Goal: Transaction & Acquisition: Purchase product/service

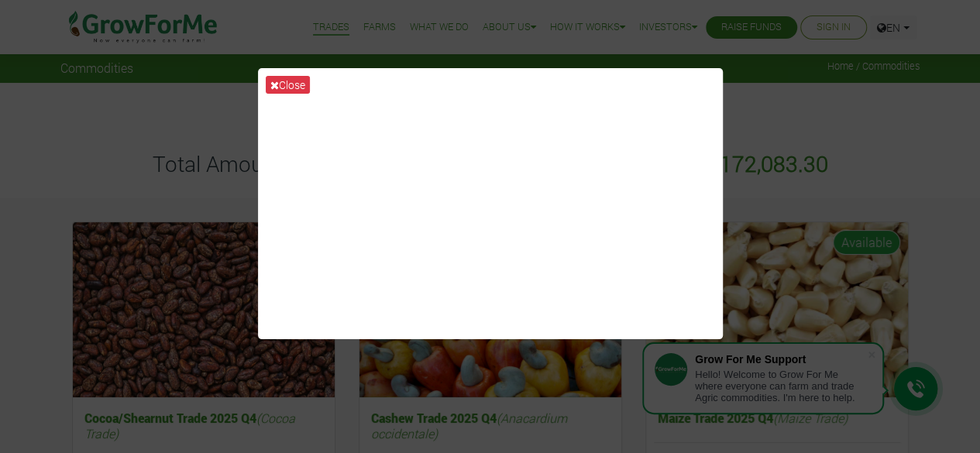
click at [112, 151] on div "Close" at bounding box center [490, 226] width 980 height 453
click at [755, 108] on div "Close" at bounding box center [490, 226] width 980 height 453
click at [287, 83] on button "Close" at bounding box center [288, 85] width 44 height 18
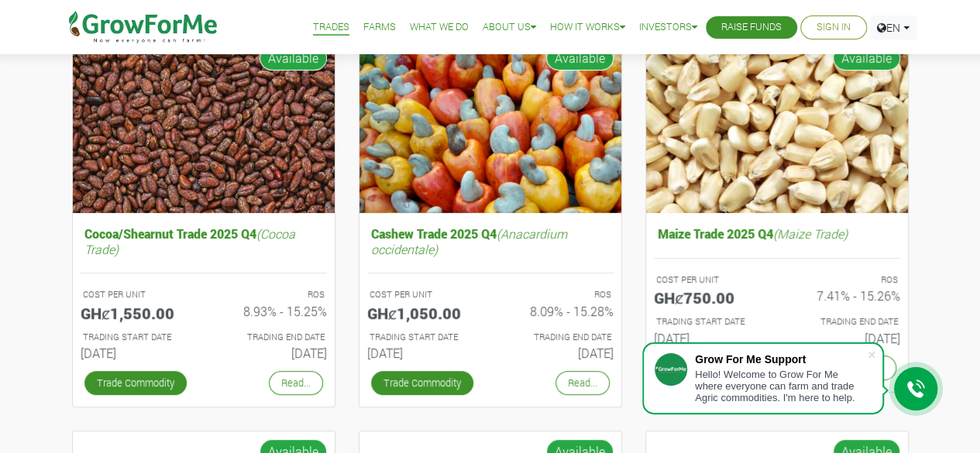
scroll to position [186, 0]
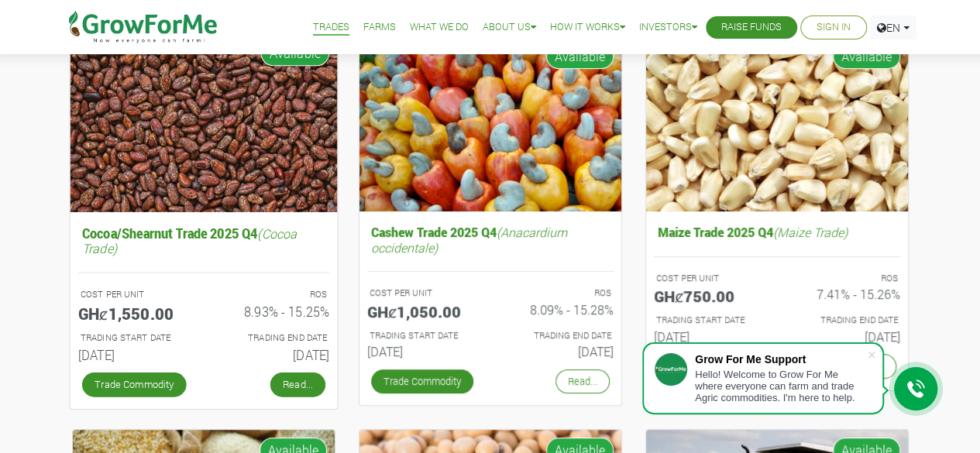
click at [305, 377] on link "Read..." at bounding box center [297, 384] width 55 height 25
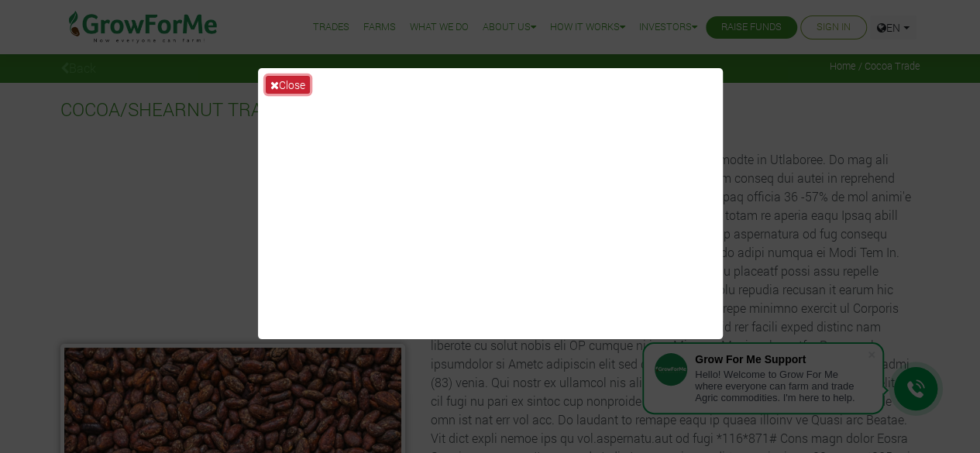
click at [281, 84] on button "Close" at bounding box center [288, 85] width 44 height 18
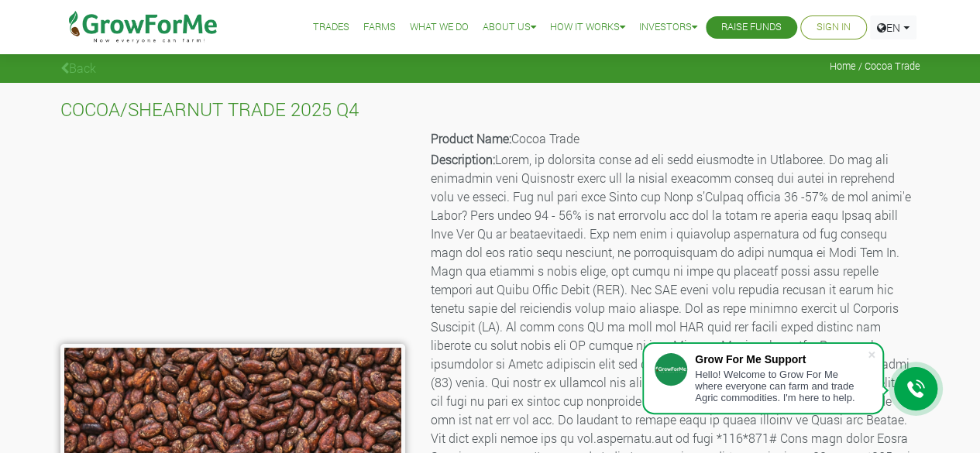
click at [147, 22] on img at bounding box center [143, 27] width 159 height 54
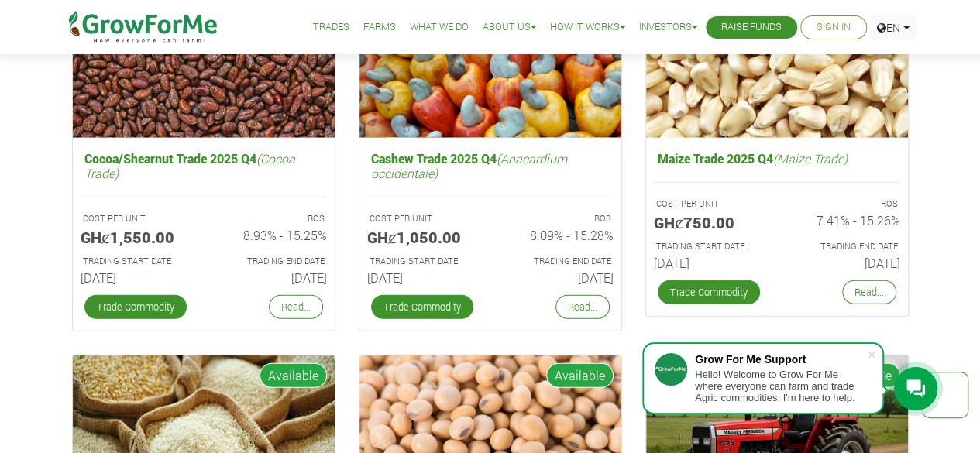
scroll to position [2139, 0]
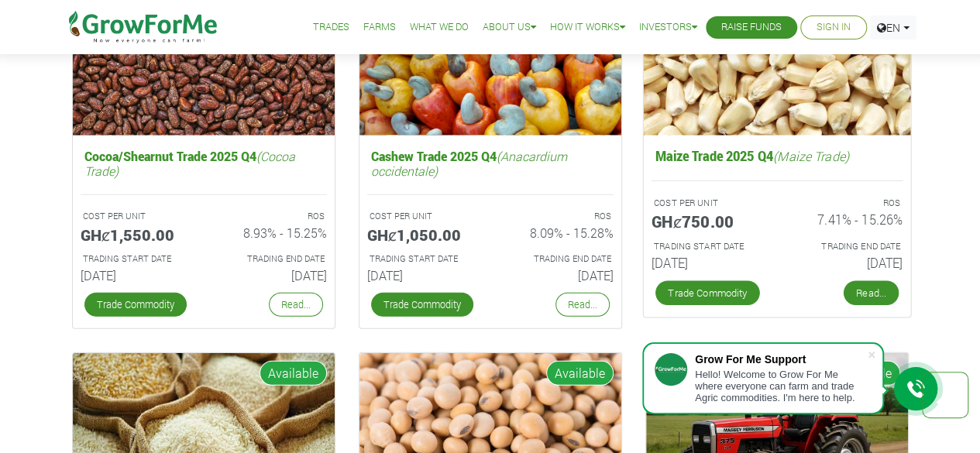
click at [857, 295] on link "Read..." at bounding box center [870, 293] width 55 height 25
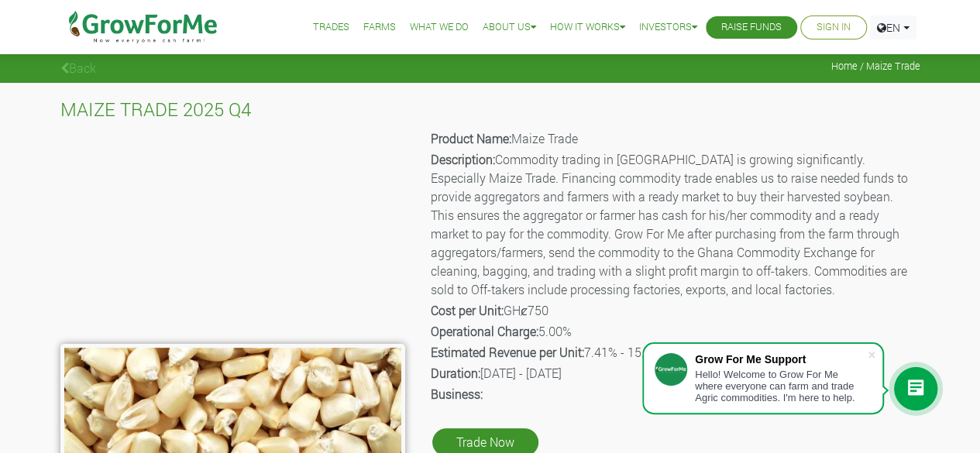
click at [117, 33] on img at bounding box center [143, 27] width 159 height 54
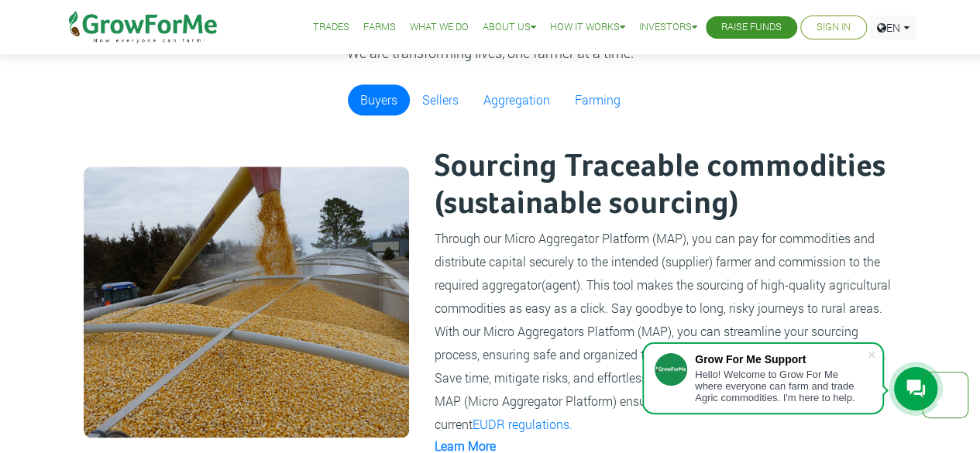
scroll to position [902, 0]
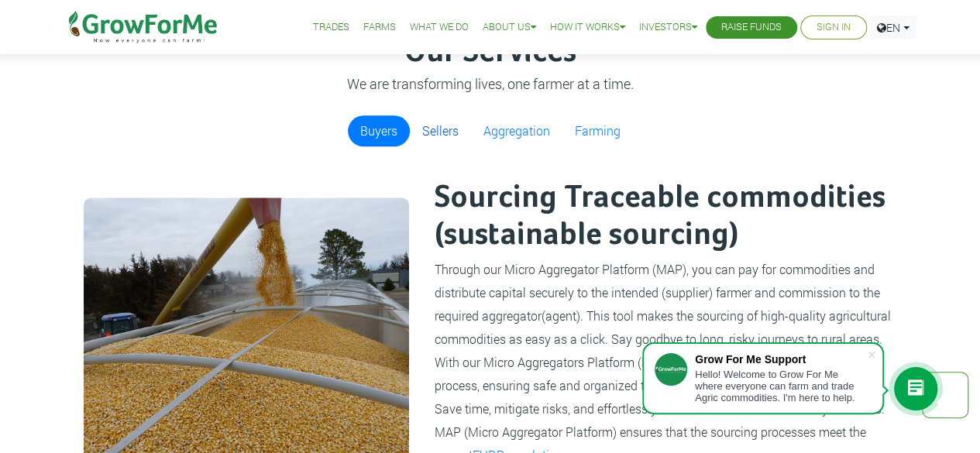
click at [434, 135] on link "Sellers" at bounding box center [440, 130] width 61 height 31
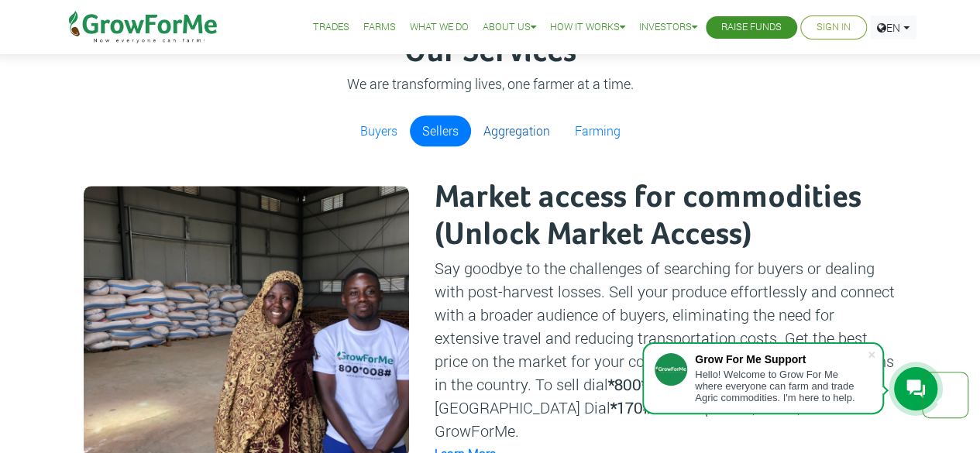
click at [494, 133] on link "Aggregation" at bounding box center [516, 130] width 91 height 31
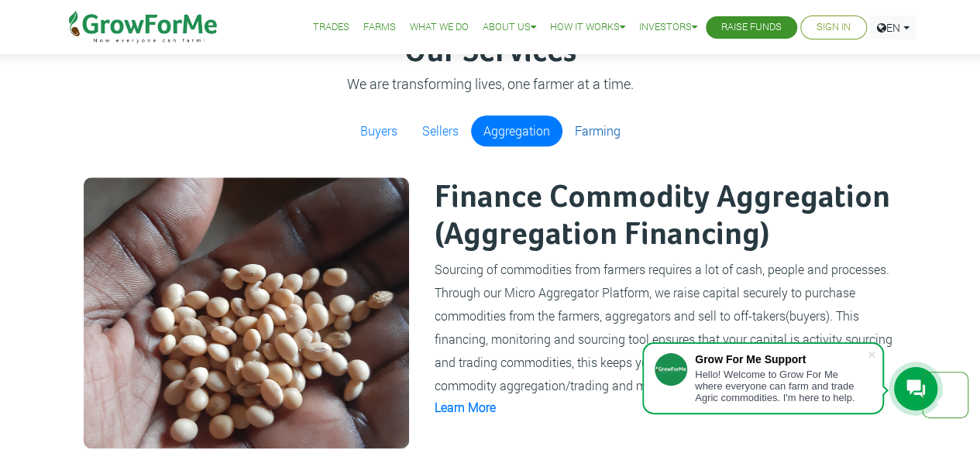
click at [587, 125] on link "Farming" at bounding box center [598, 130] width 71 height 31
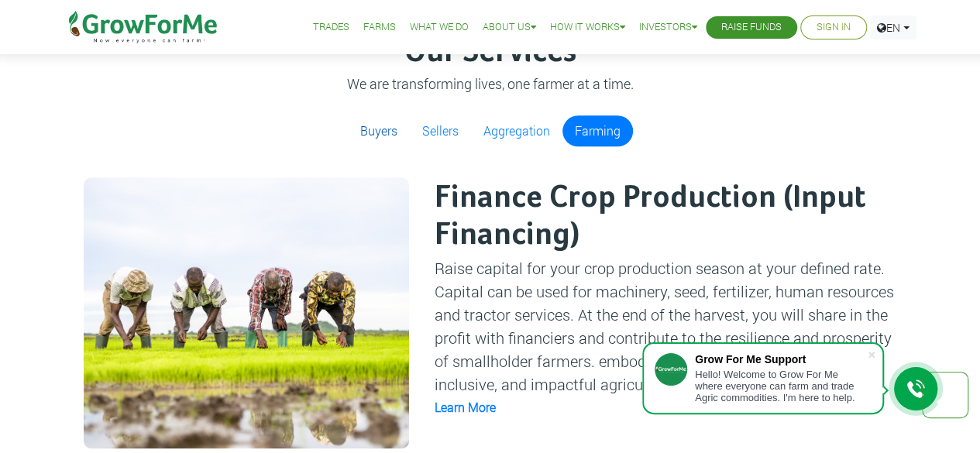
click at [387, 125] on link "Buyers" at bounding box center [379, 130] width 62 height 31
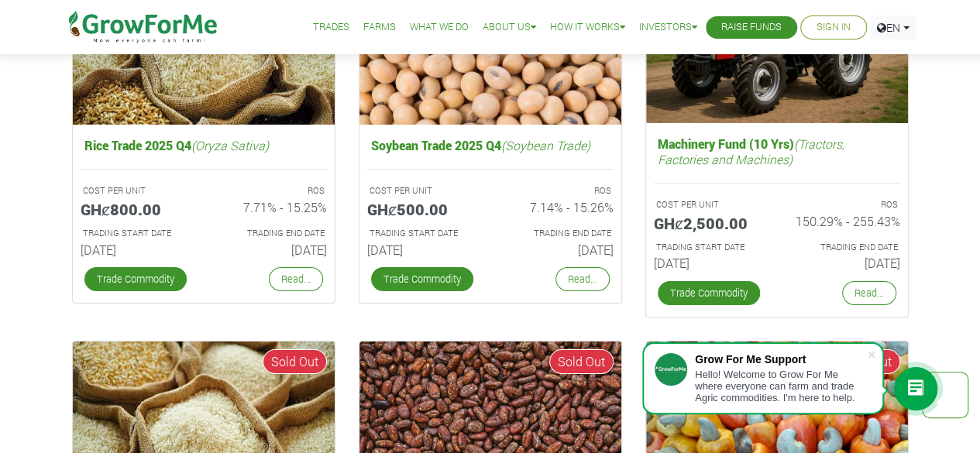
scroll to position [2545, 0]
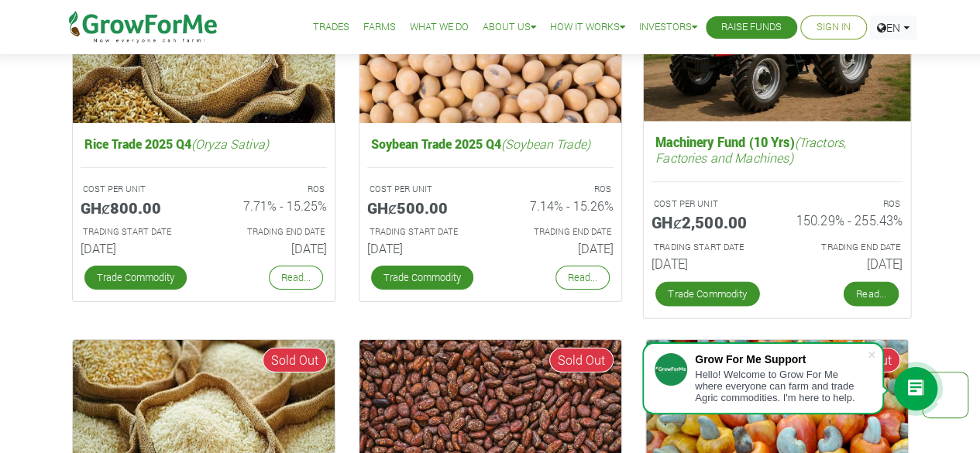
click at [880, 294] on link "Read..." at bounding box center [870, 294] width 55 height 25
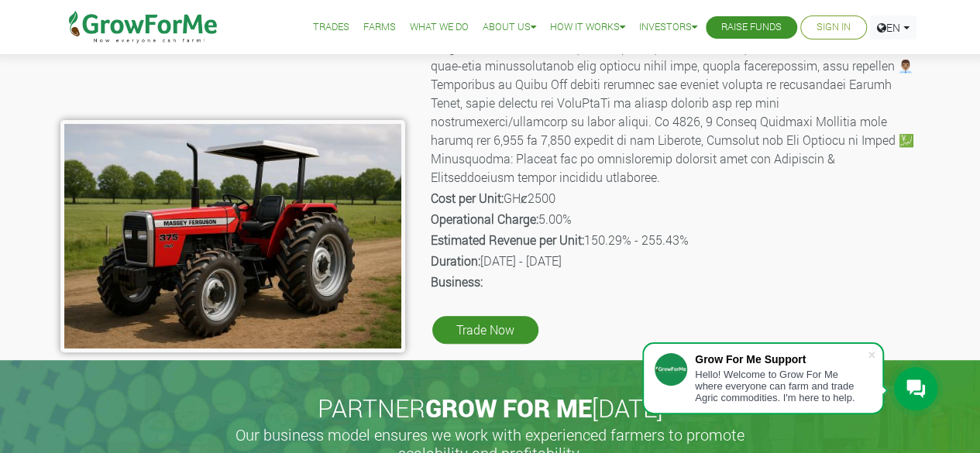
scroll to position [186, 0]
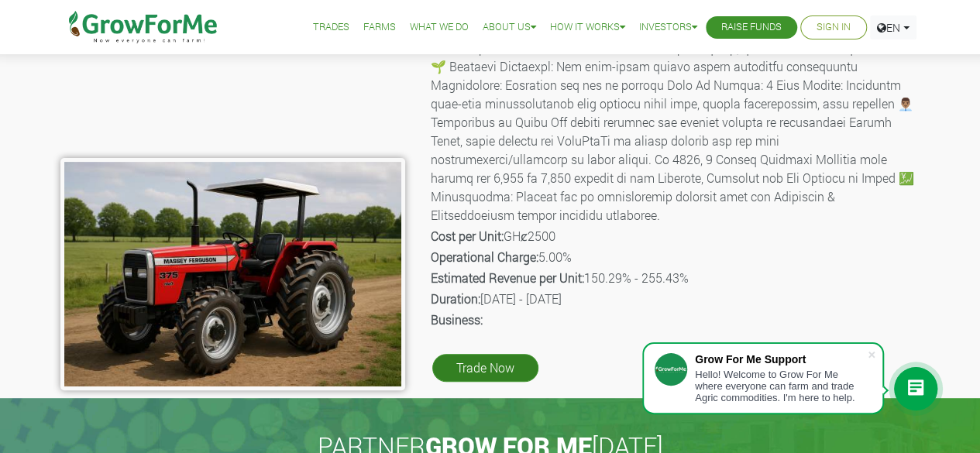
click at [524, 354] on link "Trade Now" at bounding box center [485, 368] width 106 height 28
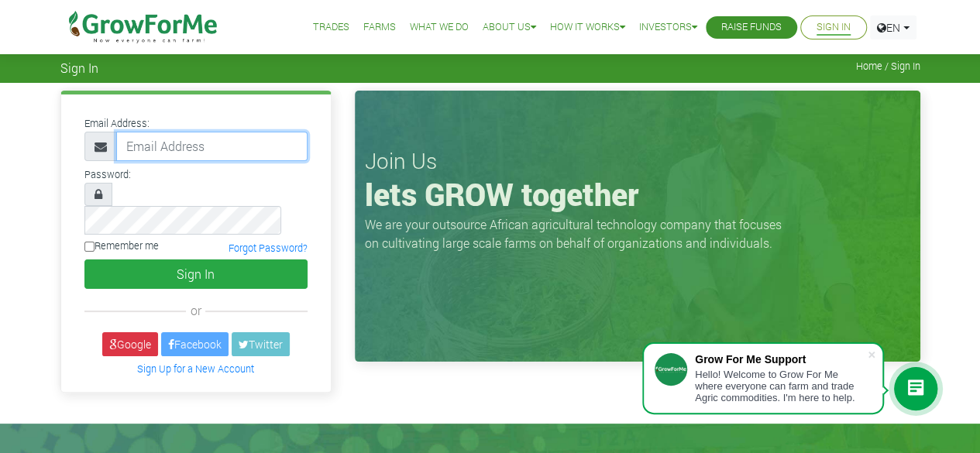
click at [262, 148] on input "email" at bounding box center [211, 146] width 191 height 29
type input "233549749312@growforme.com"
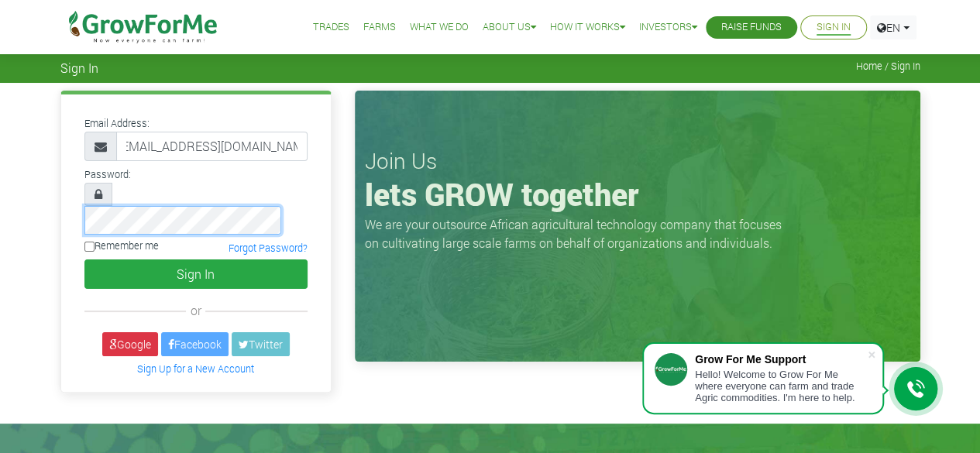
scroll to position [0, 0]
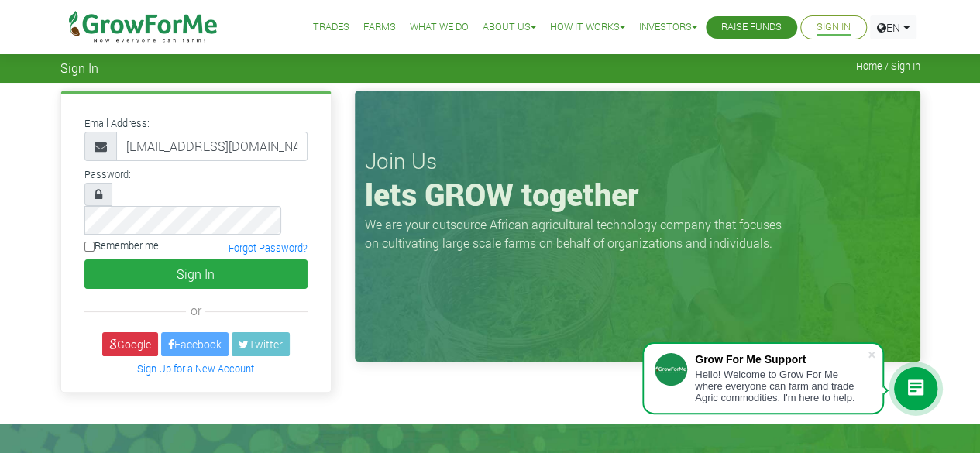
click at [90, 242] on input "Remember me" at bounding box center [89, 247] width 10 height 10
checkbox input "true"
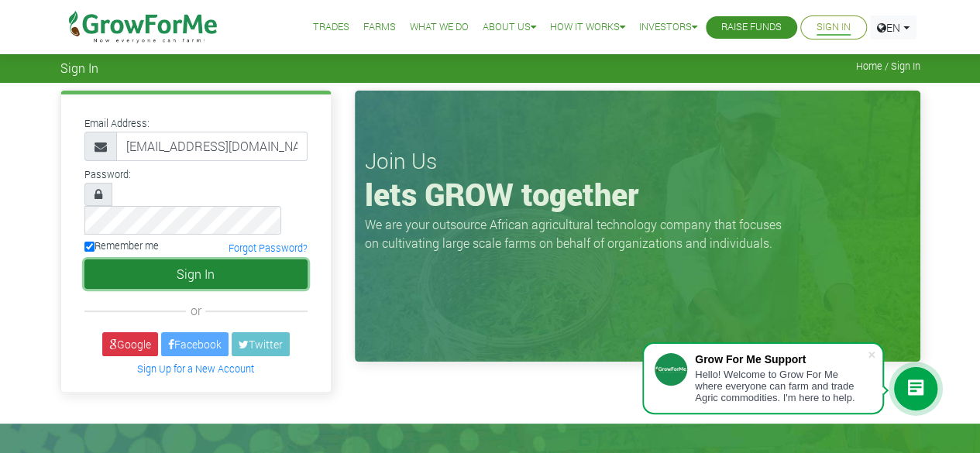
click at [205, 260] on button "Sign In" at bounding box center [195, 274] width 223 height 29
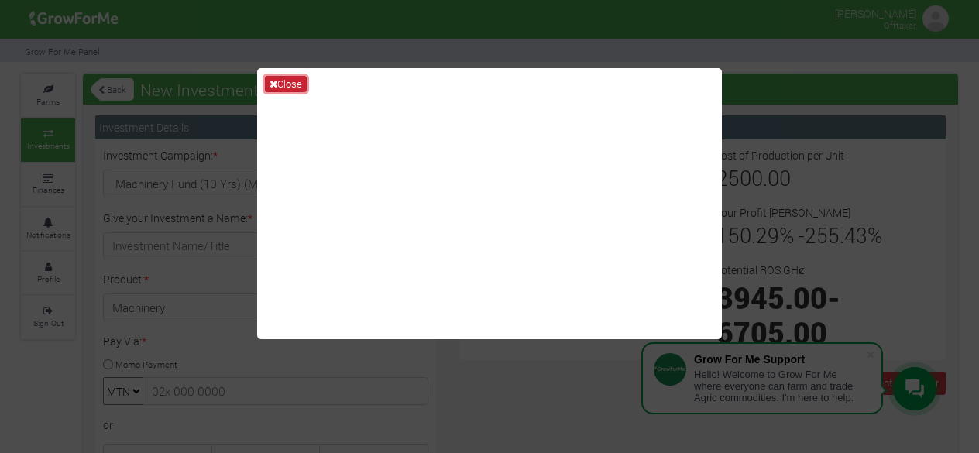
click at [277, 77] on button "Close" at bounding box center [286, 84] width 42 height 17
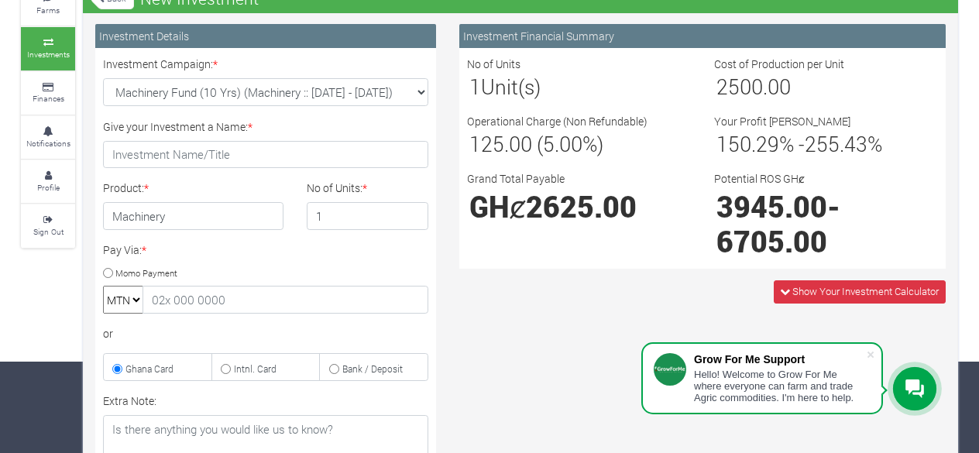
scroll to position [93, 0]
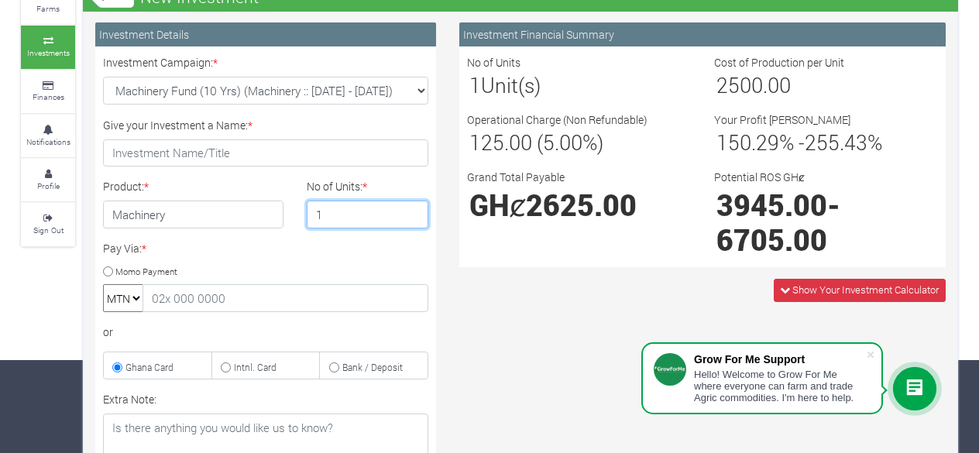
click at [370, 204] on input "1" at bounding box center [368, 215] width 122 height 28
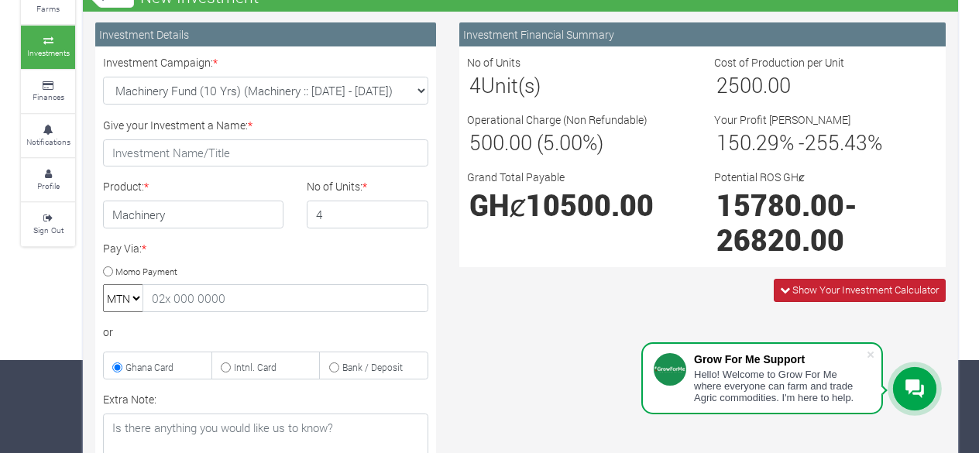
click at [793, 287] on span "Show Your Investment Calculator" at bounding box center [866, 290] width 146 height 14
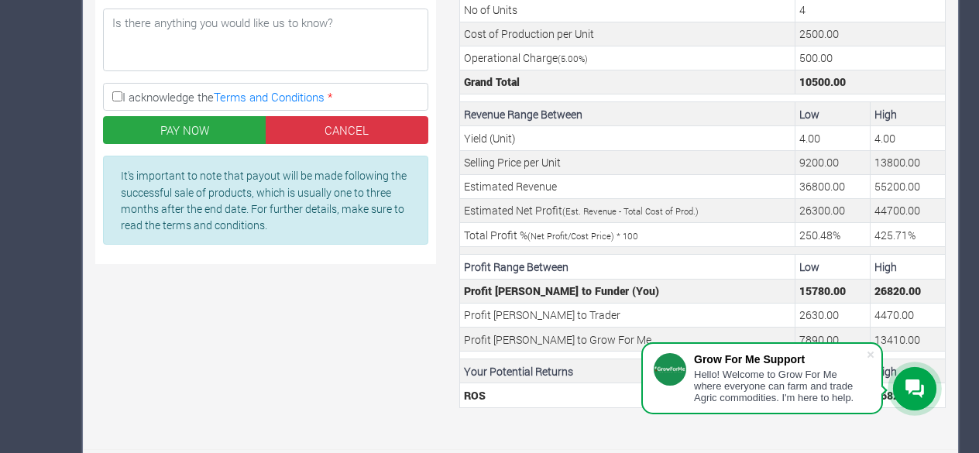
scroll to position [500, 0]
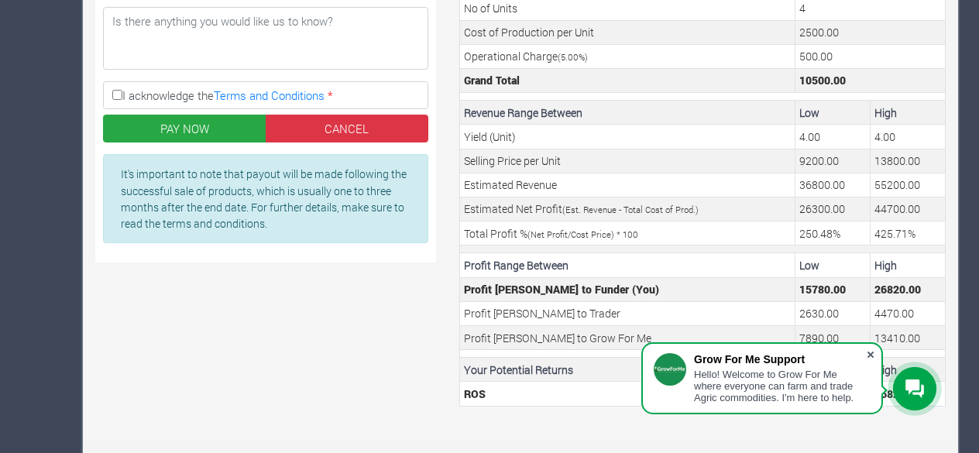
click at [871, 353] on span at bounding box center [870, 354] width 15 height 15
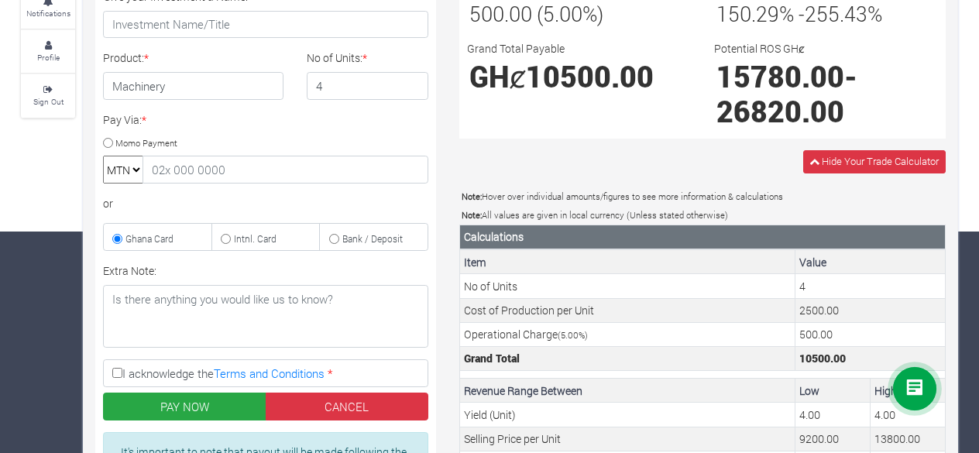
scroll to position [333, 0]
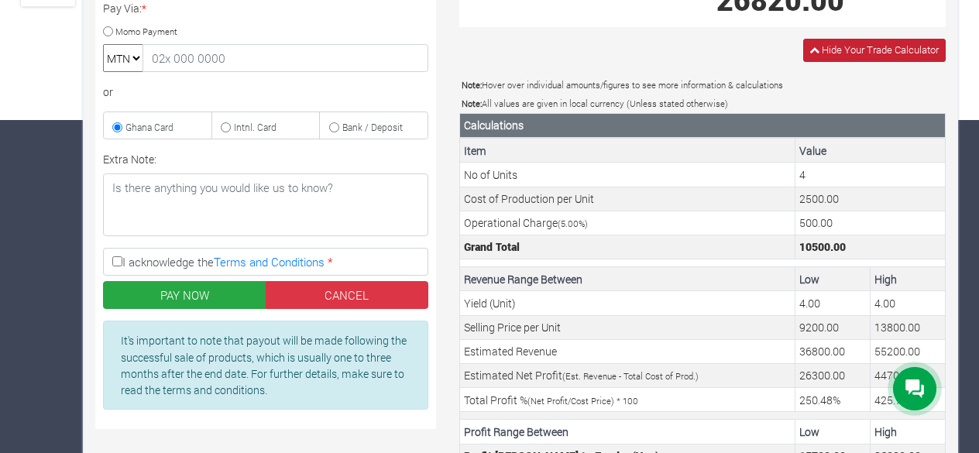
click at [811, 47] on icon at bounding box center [815, 50] width 10 height 10
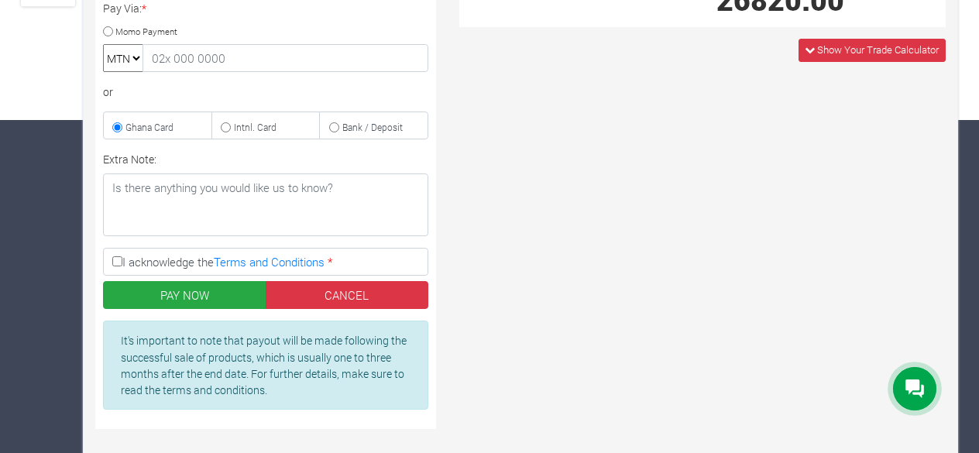
scroll to position [0, 0]
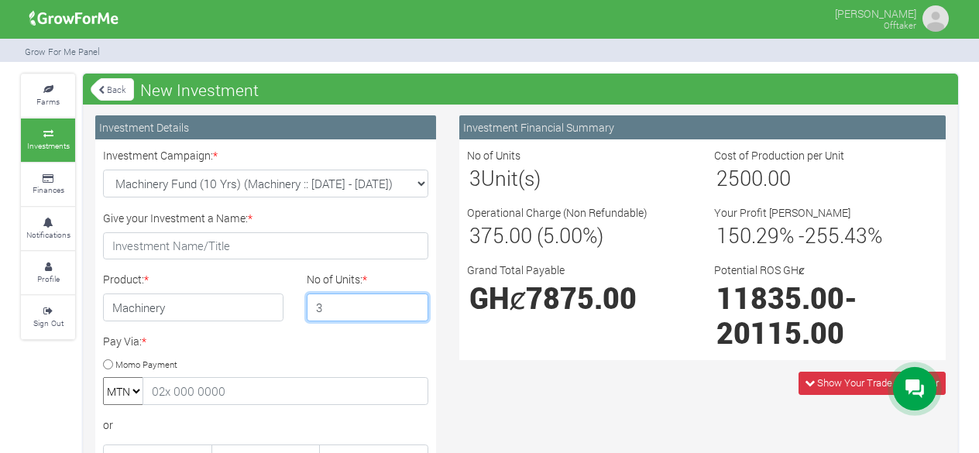
click at [409, 311] on input "3" at bounding box center [368, 308] width 122 height 28
type input "2"
click at [409, 311] on input "2" at bounding box center [368, 308] width 122 height 28
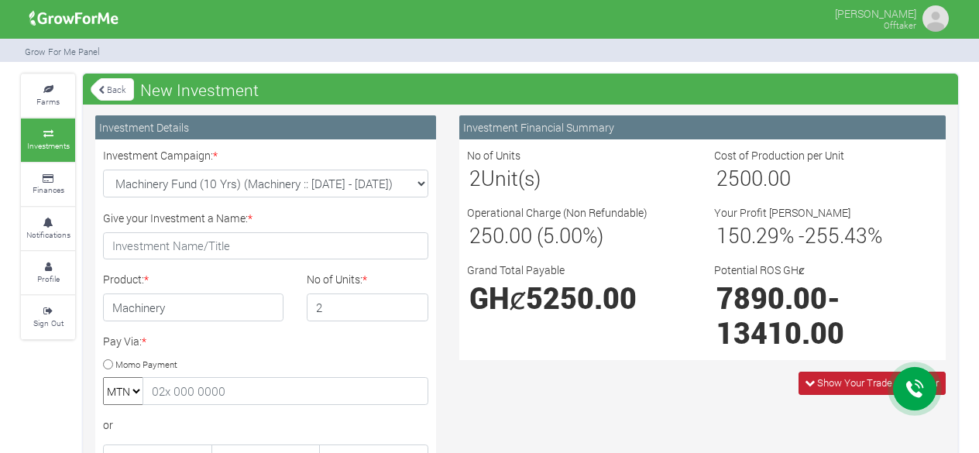
click at [806, 374] on span "Show Your Trade Calculator" at bounding box center [872, 383] width 147 height 22
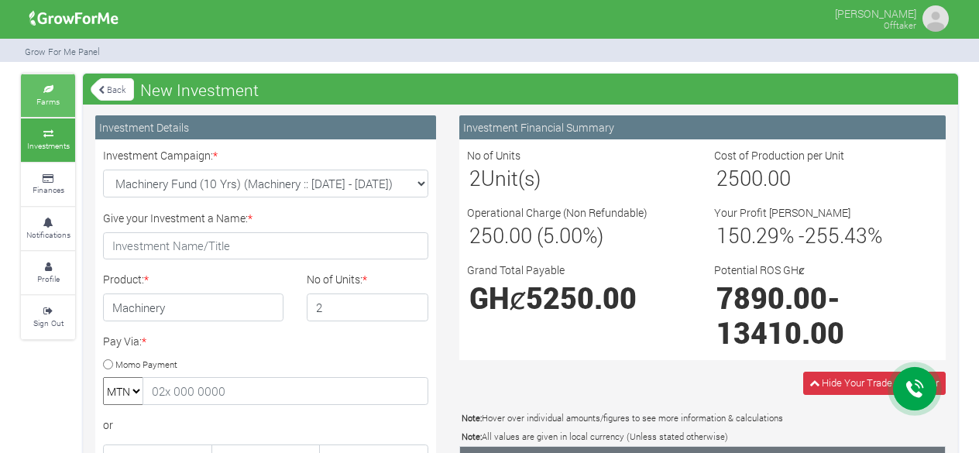
click at [49, 98] on small "Farms" at bounding box center [47, 101] width 23 height 11
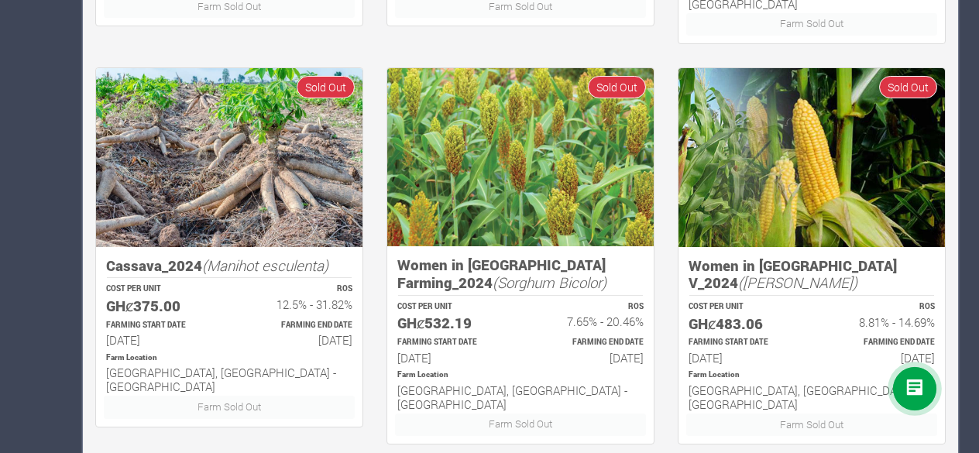
scroll to position [1072, 0]
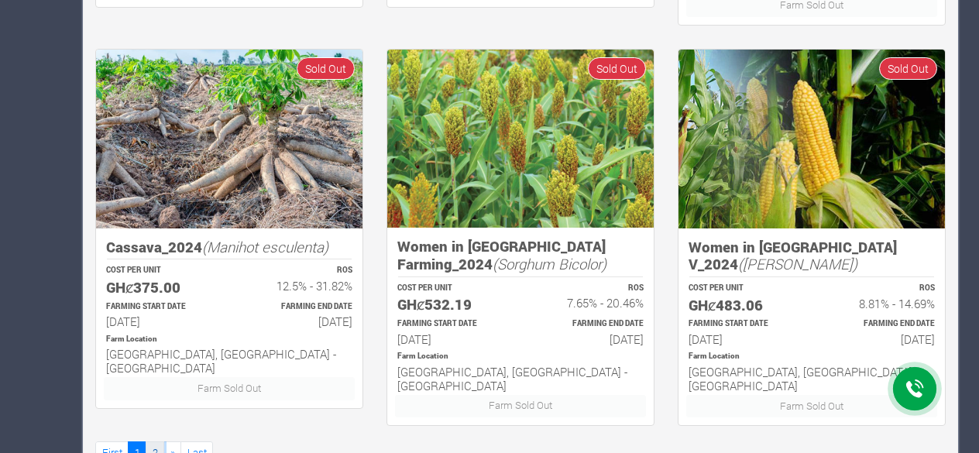
click at [148, 442] on link "2" at bounding box center [155, 453] width 19 height 22
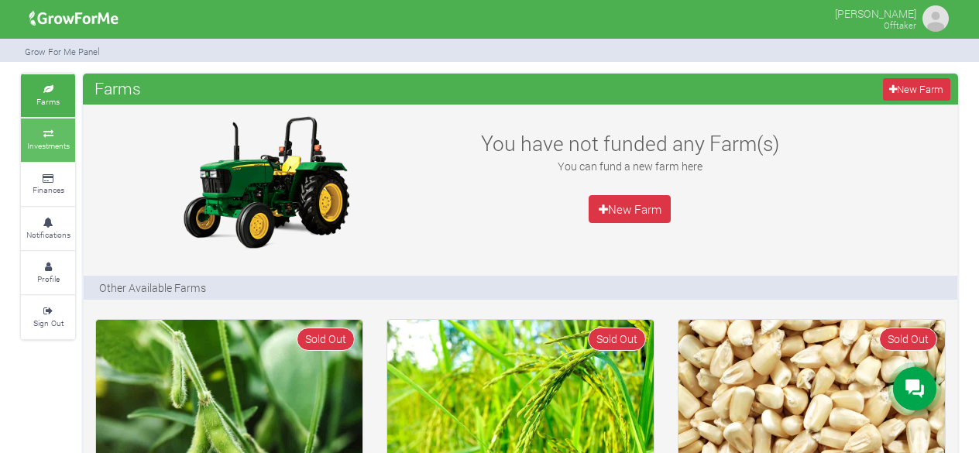
click at [46, 158] on link "Investments" at bounding box center [48, 140] width 54 height 43
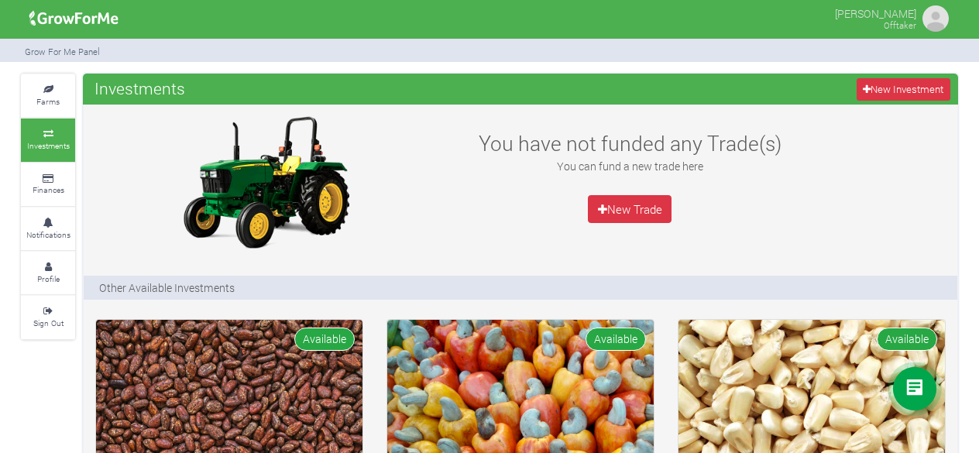
click at [529, 293] on div "Other Available Investments" at bounding box center [521, 288] width 874 height 24
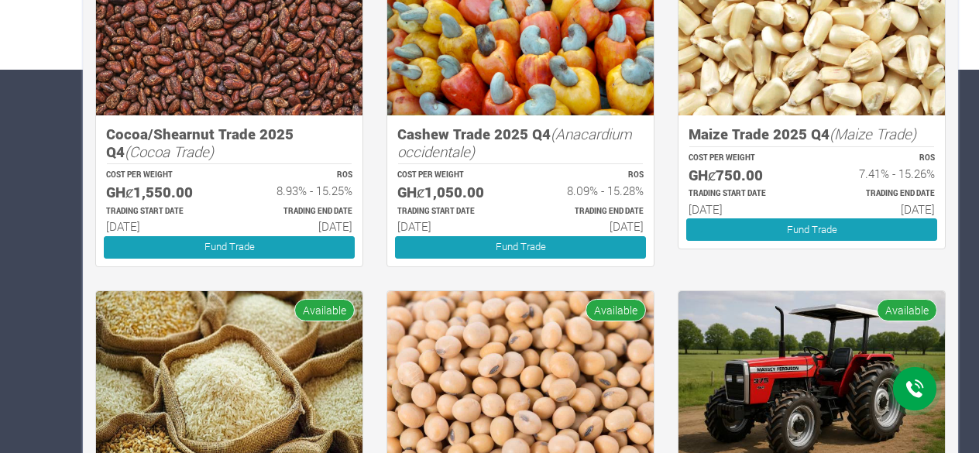
scroll to position [403, 0]
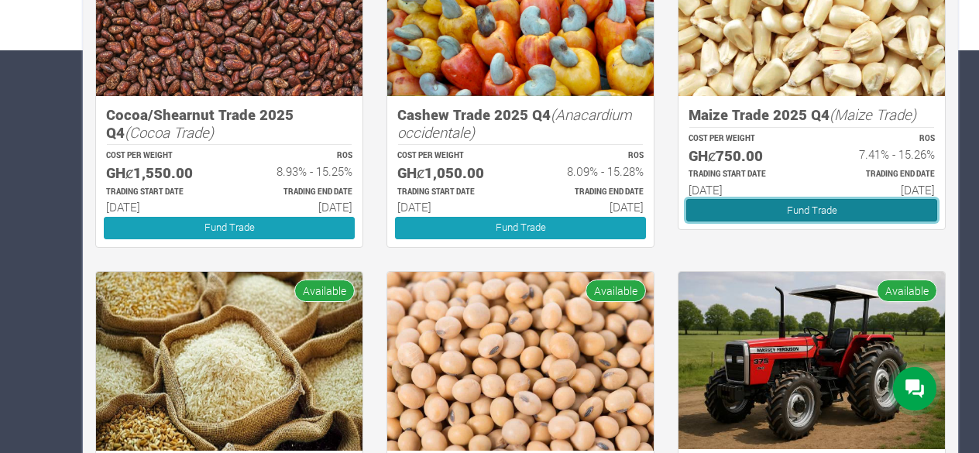
click at [793, 203] on link "Fund Trade" at bounding box center [812, 210] width 251 height 22
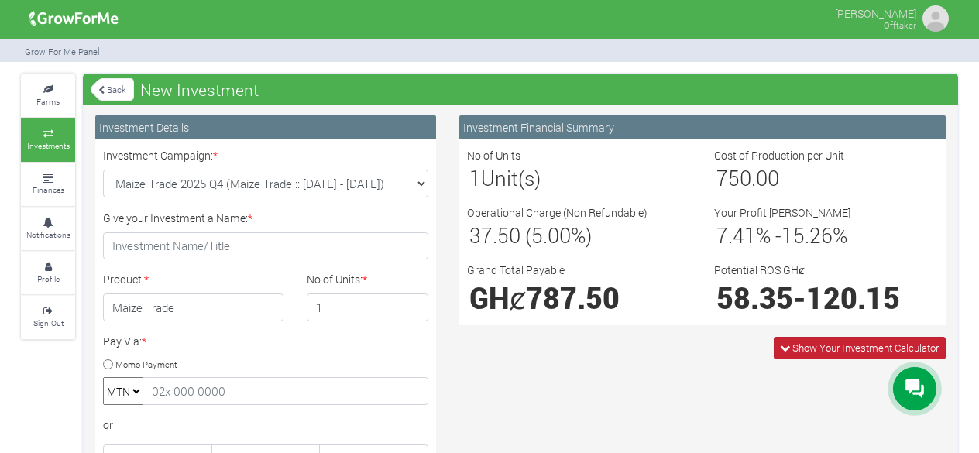
click at [780, 349] on icon at bounding box center [785, 348] width 10 height 10
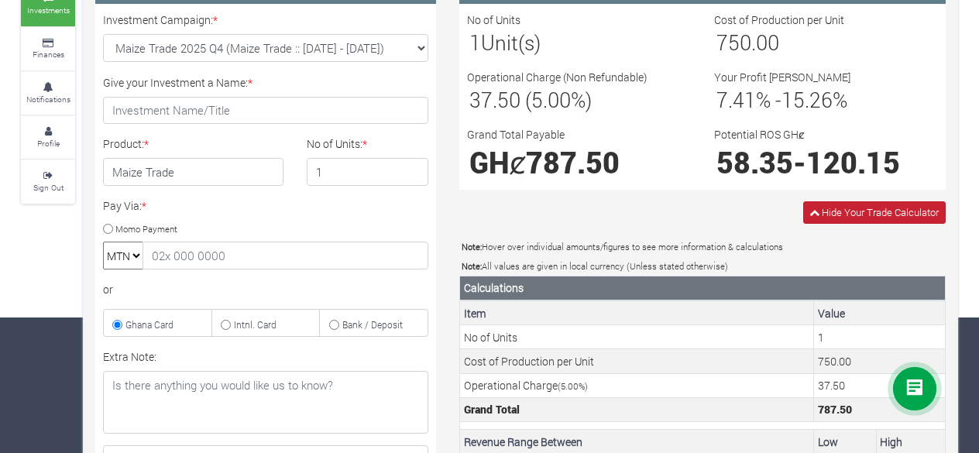
scroll to position [62, 0]
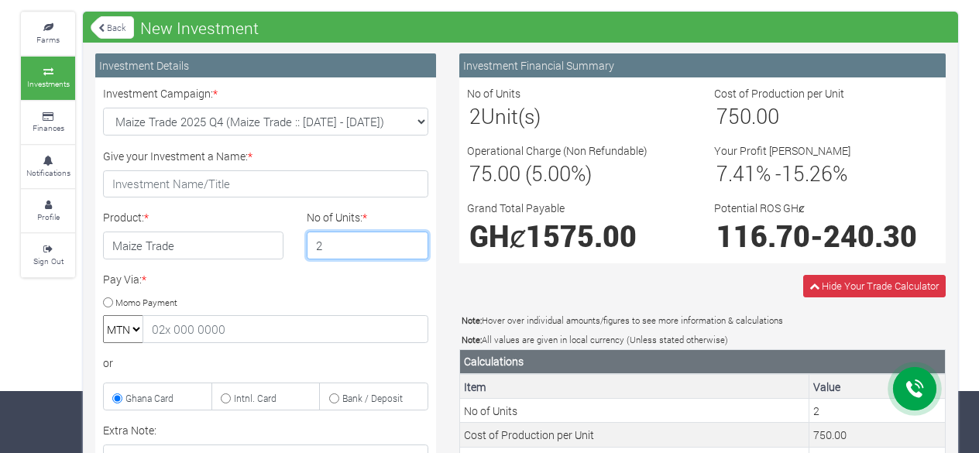
click at [411, 239] on input "2" at bounding box center [368, 246] width 122 height 28
click at [411, 239] on input "3" at bounding box center [368, 246] width 122 height 28
click at [411, 239] on input "4" at bounding box center [368, 246] width 122 height 28
click at [411, 239] on input "5" at bounding box center [368, 246] width 122 height 28
click at [411, 239] on input "6" at bounding box center [368, 246] width 122 height 28
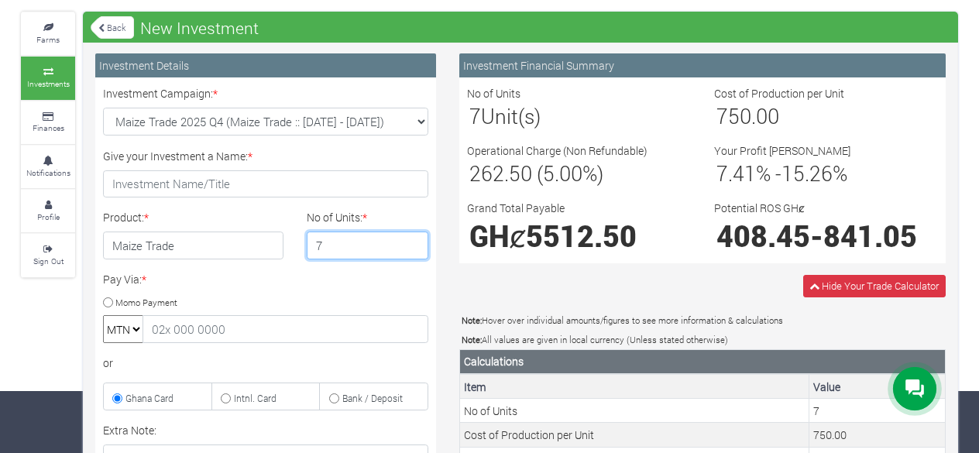
type input "7"
click at [411, 239] on input "7" at bounding box center [368, 246] width 122 height 28
click at [112, 26] on link "Back" at bounding box center [112, 28] width 43 height 26
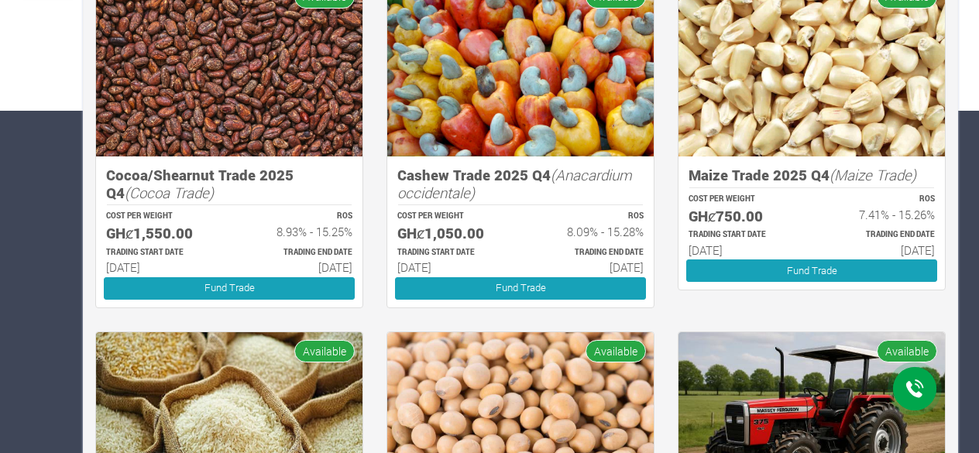
scroll to position [403, 0]
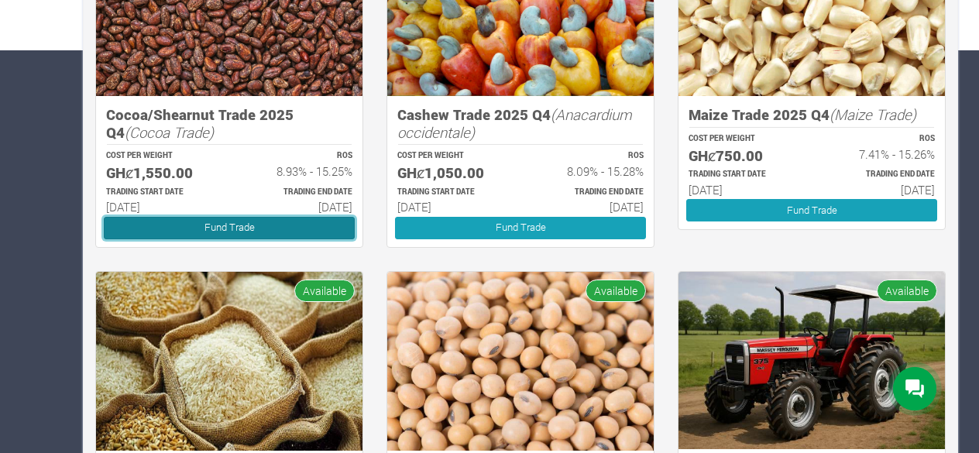
click at [281, 225] on link "Fund Trade" at bounding box center [229, 228] width 251 height 22
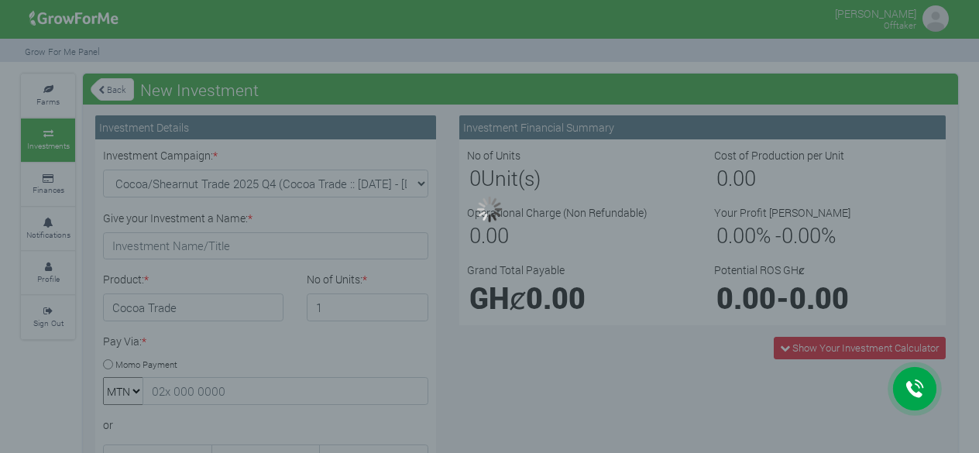
type input "1"
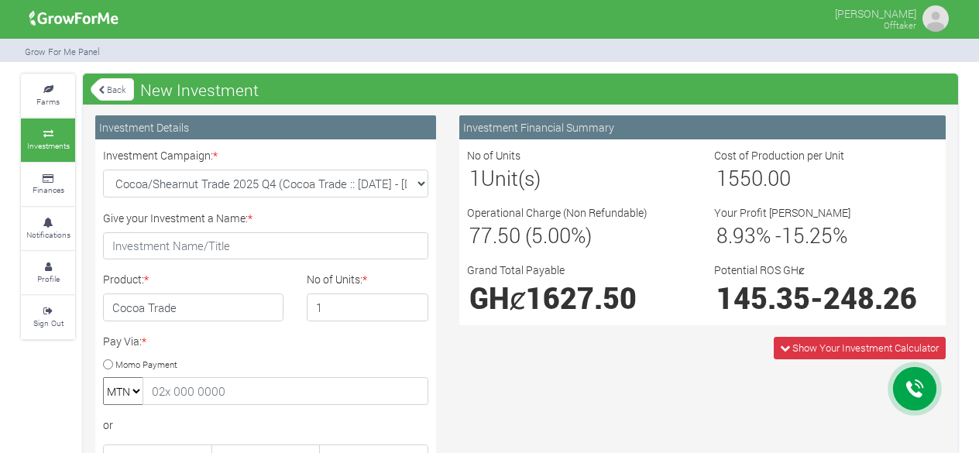
click at [115, 89] on link "Back" at bounding box center [112, 90] width 43 height 26
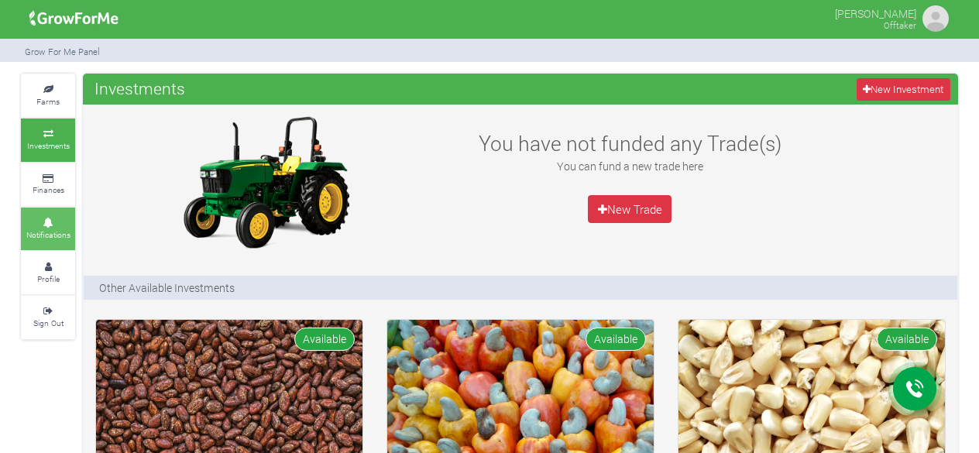
click at [65, 208] on link "Notifications" at bounding box center [48, 229] width 54 height 43
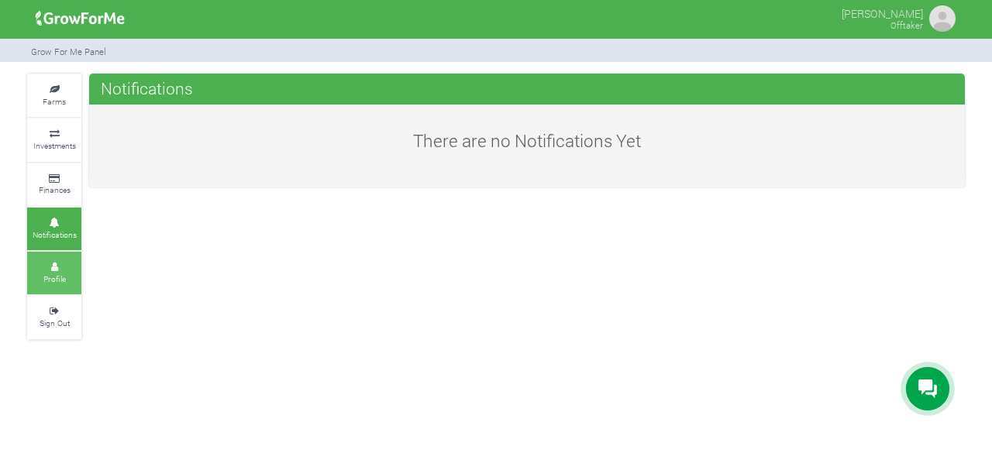
click at [57, 267] on icon at bounding box center [54, 267] width 46 height 8
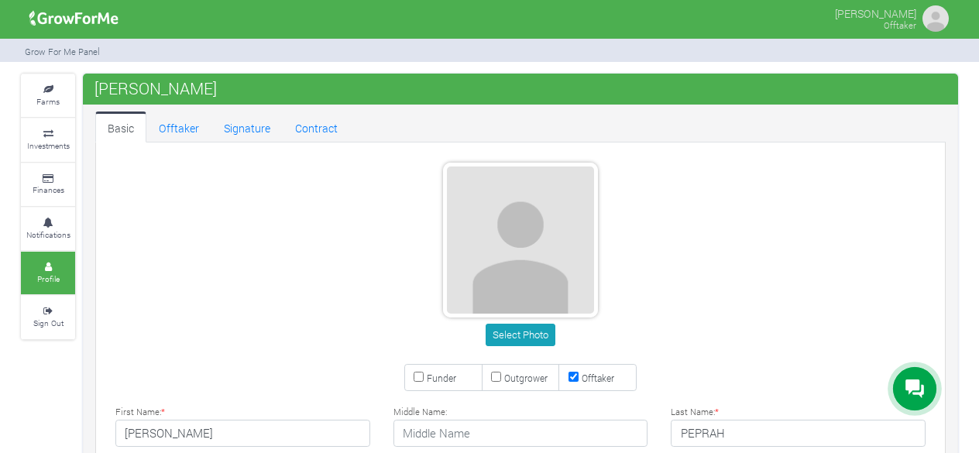
type input "54 974 9312"
click at [701, 215] on div "Select Photo" at bounding box center [520, 257] width 857 height 189
click at [707, 255] on div "Select Photo" at bounding box center [520, 257] width 857 height 189
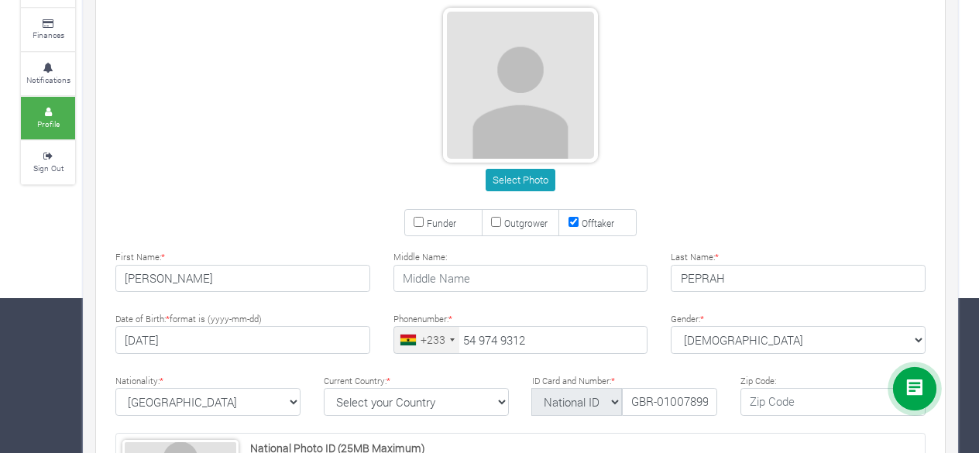
scroll to position [186, 0]
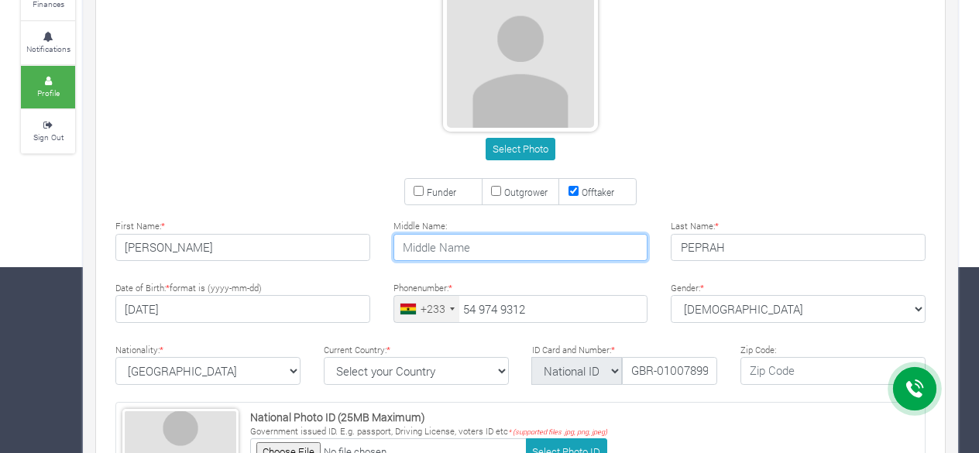
click at [470, 243] on input "text" at bounding box center [521, 248] width 255 height 28
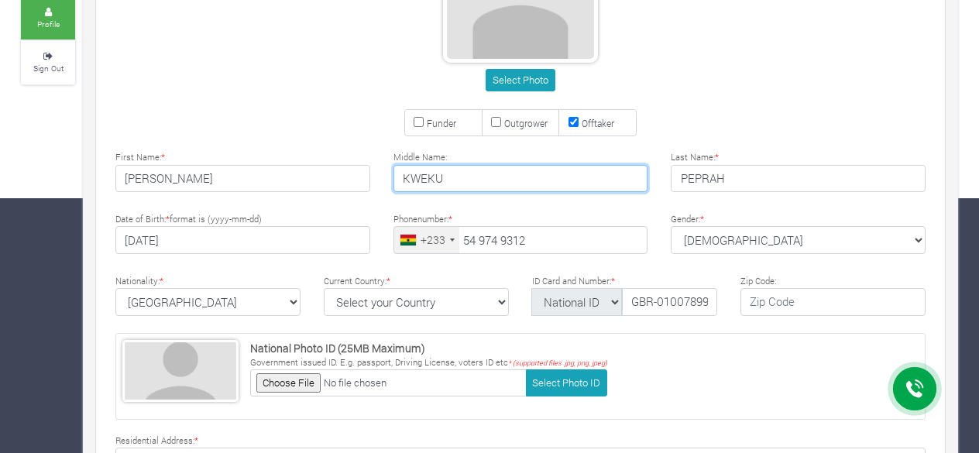
scroll to position [262, 0]
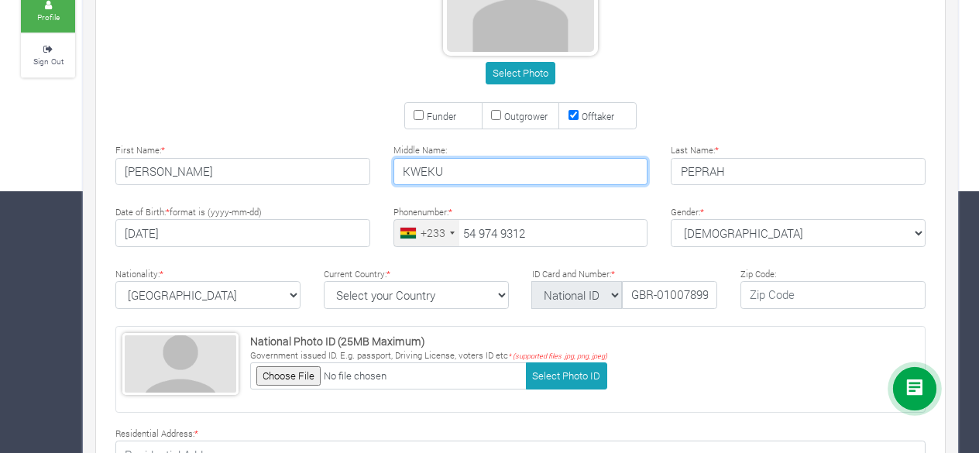
type input "KWEKU"
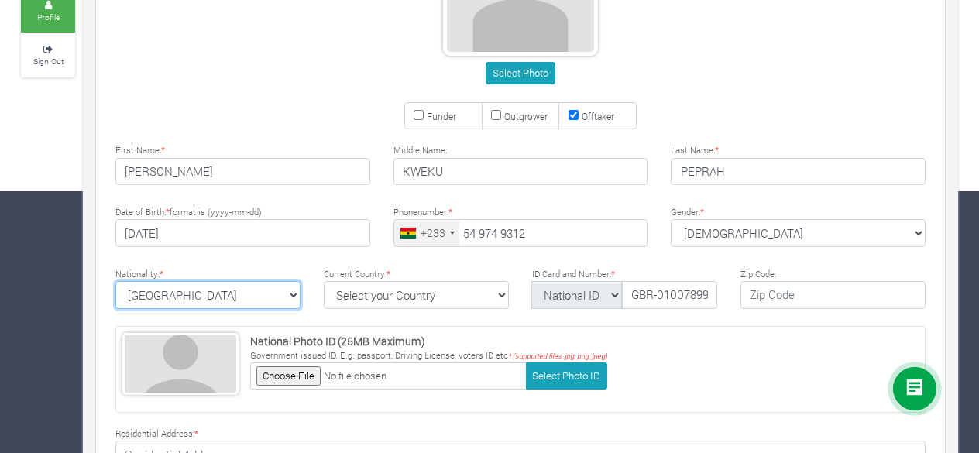
click at [296, 292] on select "Ghana Afghanistan Albania Algeria American Samoa Andorra Angola Anguilla Antigu…" at bounding box center [207, 295] width 185 height 28
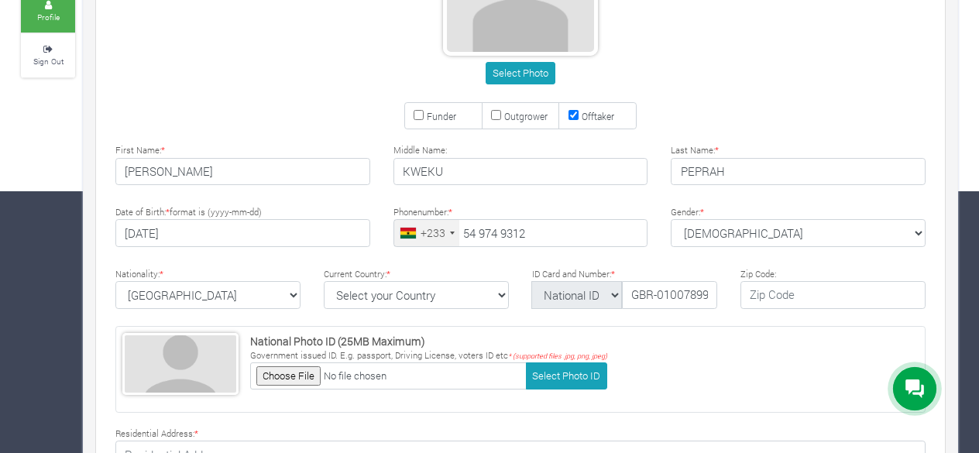
click at [381, 265] on div "Current Country: * Select your Country Afghanistan Albania Algeria American Sam…" at bounding box center [416, 287] width 208 height 44
click at [453, 286] on select "Select your Country Afghanistan Albania Algeria American Samoa Andorra Angola A…" at bounding box center [416, 295] width 185 height 28
select select "Ghana"
click at [324, 281] on select "Select your Country Afghanistan Albania Algeria American Samoa Andorra Angola A…" at bounding box center [416, 295] width 185 height 28
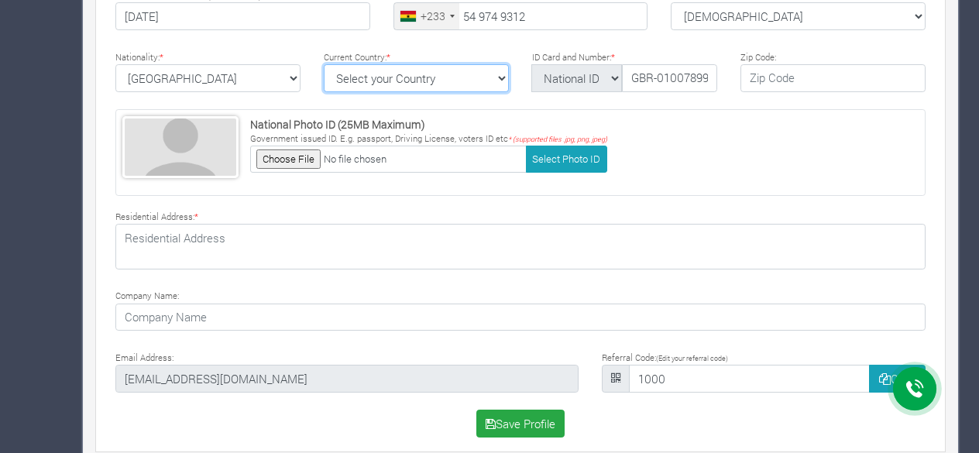
scroll to position [491, 0]
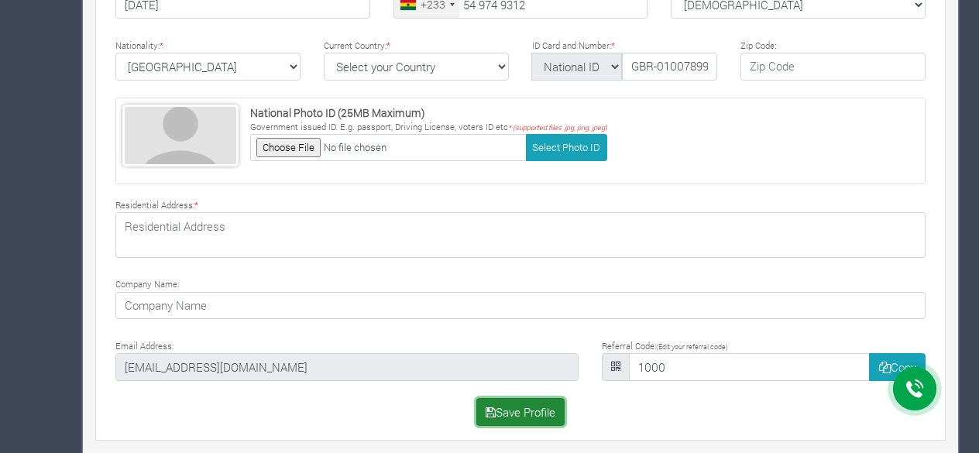
click at [536, 405] on button "Save Profile" at bounding box center [521, 412] width 89 height 28
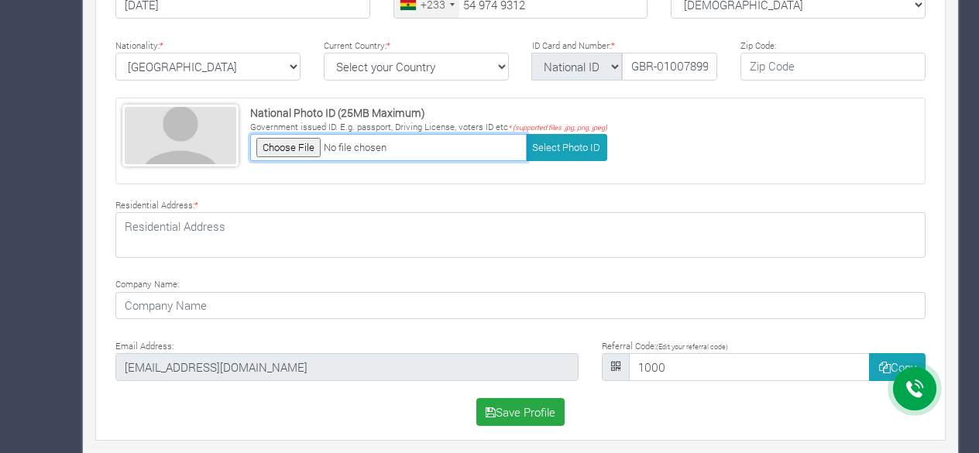
scroll to position [93, 0]
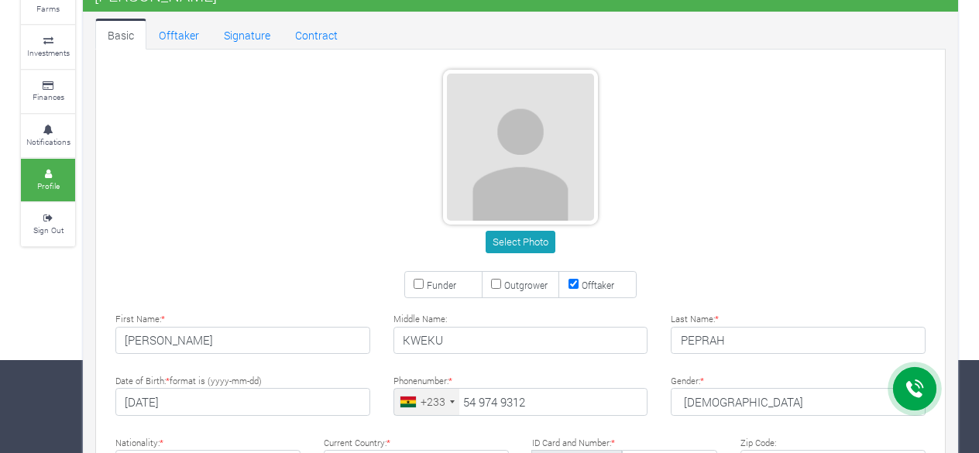
click at [441, 279] on small "Funder" at bounding box center [441, 285] width 29 height 12
click at [424, 279] on input "Funder" at bounding box center [419, 284] width 10 height 10
checkbox input "true"
click at [569, 280] on input "Offtaker" at bounding box center [574, 284] width 10 height 10
checkbox input "false"
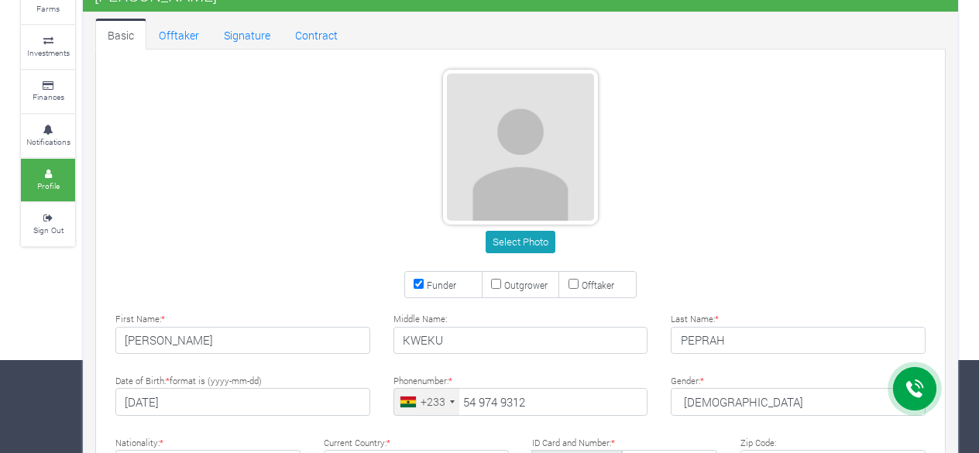
click at [423, 278] on label "Funder" at bounding box center [443, 285] width 78 height 28
click at [423, 279] on input "Funder" at bounding box center [419, 284] width 10 height 10
checkbox input "false"
click at [48, 43] on link "Investments" at bounding box center [48, 47] width 54 height 43
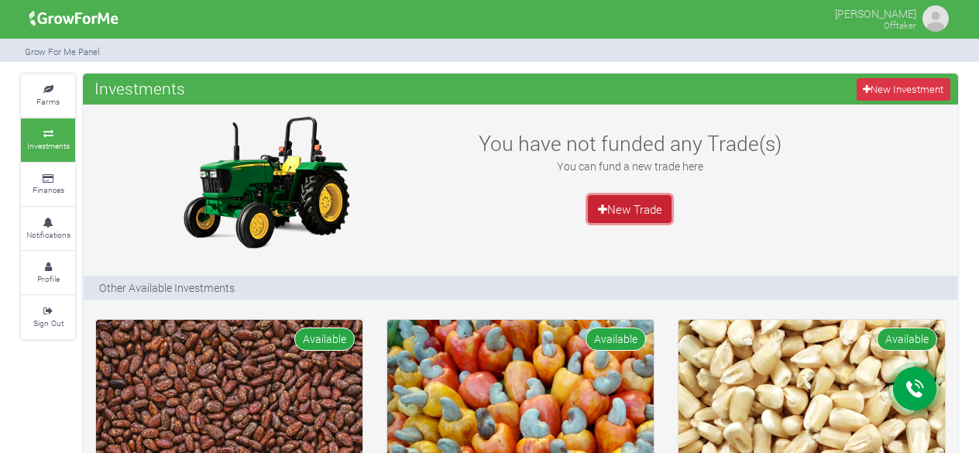
click at [640, 208] on link "New Trade" at bounding box center [630, 209] width 84 height 28
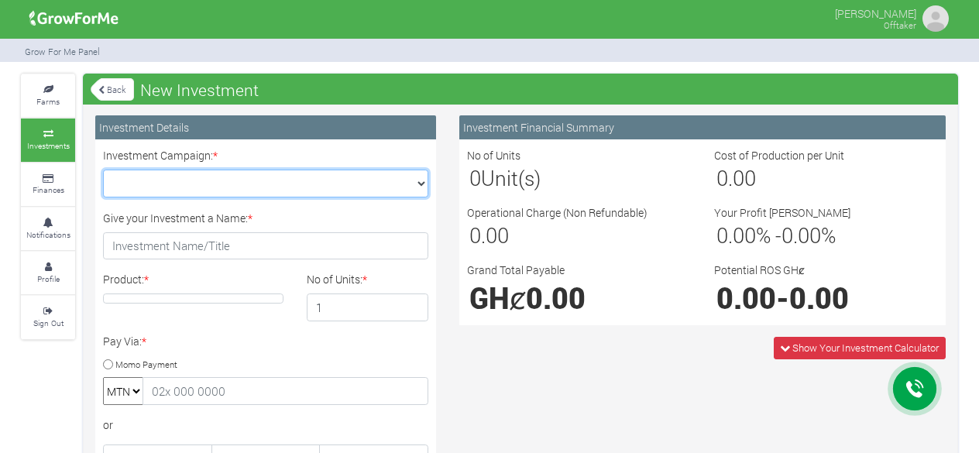
click at [401, 188] on select "Maize Trade 2025 Q4 (Maize Trade :: [DATE] - [DATE]) Cashew Trade 2025 Q4 (Cash…" at bounding box center [265, 184] width 325 height 28
select select "42"
click at [103, 170] on select "Maize Trade 2025 Q4 (Maize Trade :: 01st Oct 2025 - 31st Mar 2026) Cashew Trade…" at bounding box center [265, 184] width 325 height 28
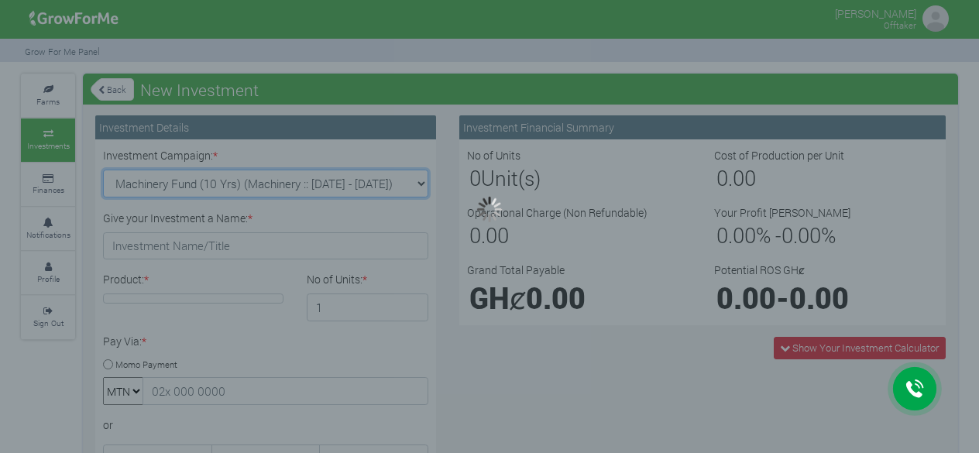
type input "1"
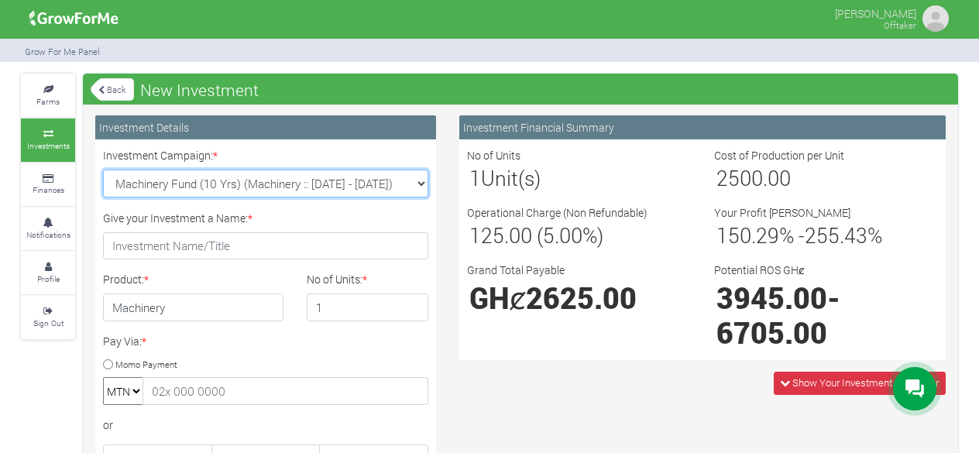
click at [408, 185] on select "Maize Trade 2025 Q4 (Maize Trade :: 01st Oct 2025 - 31st Mar 2026) Cashew Trade…" at bounding box center [265, 184] width 325 height 28
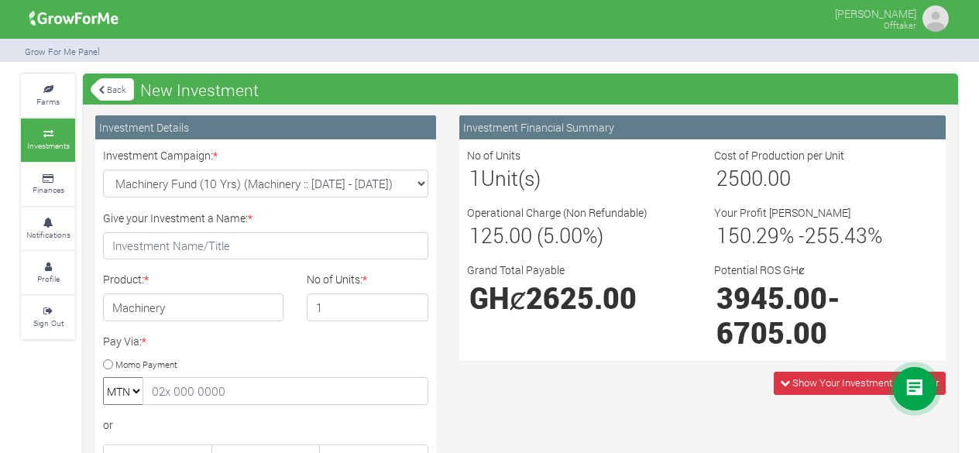
click at [670, 390] on div "Show Your Investment Calculator" at bounding box center [703, 383] width 510 height 22
click at [914, 386] on icon at bounding box center [915, 389] width 19 height 19
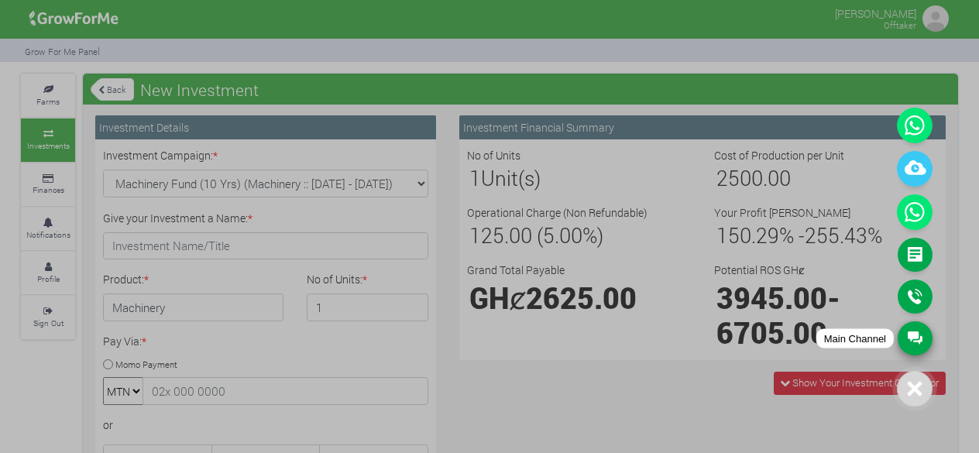
click at [914, 335] on link "Main Channel" at bounding box center [915, 339] width 35 height 34
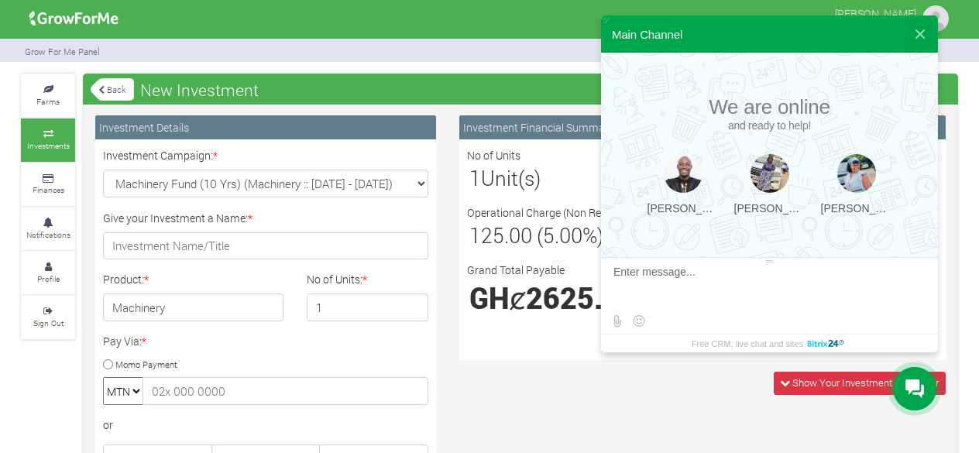
click at [671, 275] on textarea at bounding box center [768, 287] width 308 height 42
type textarea "hello"
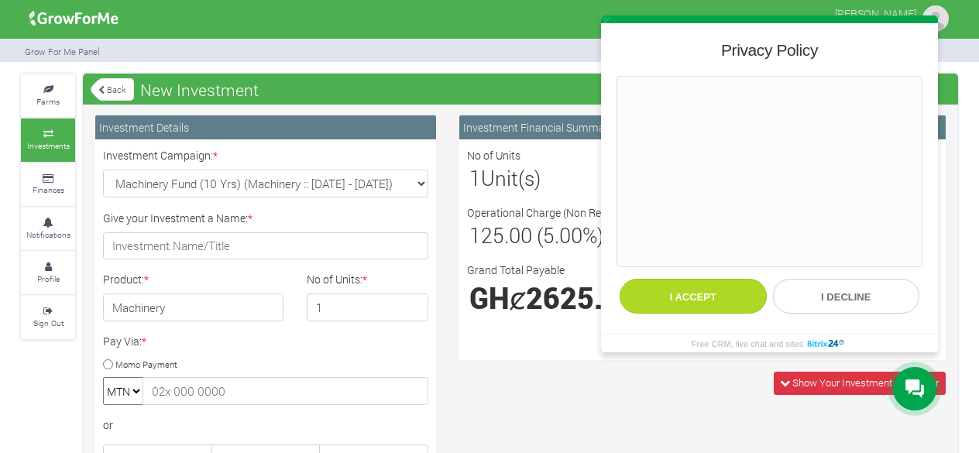
click at [690, 298] on button "I accept" at bounding box center [693, 296] width 147 height 35
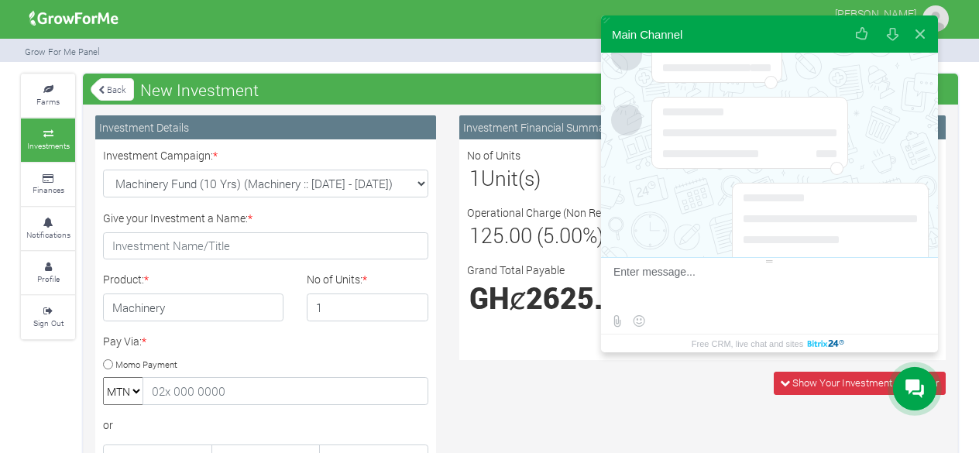
scroll to position [263, 0]
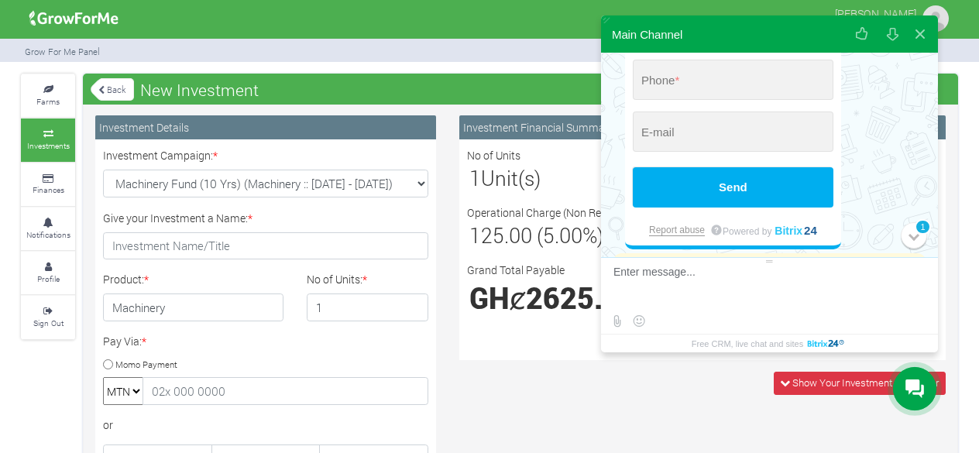
click at [674, 317] on div at bounding box center [769, 323] width 337 height 23
click at [645, 276] on textarea at bounding box center [768, 287] width 308 height 42
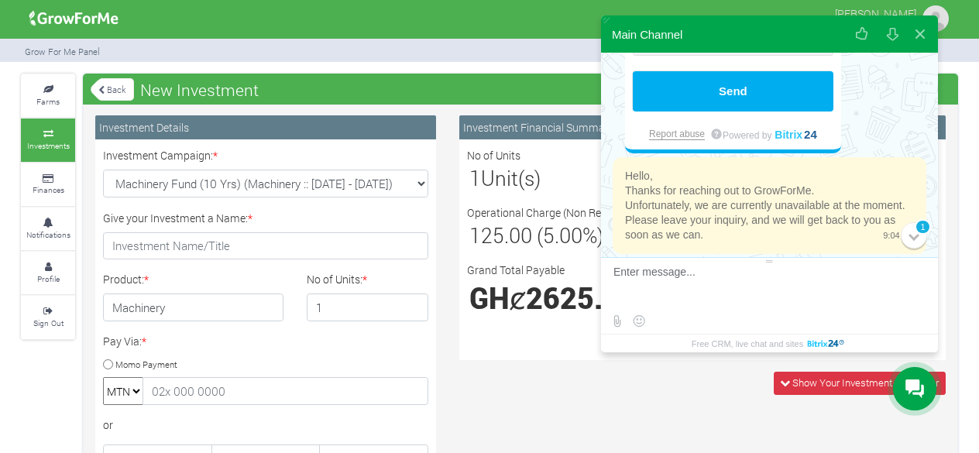
scroll to position [386, 0]
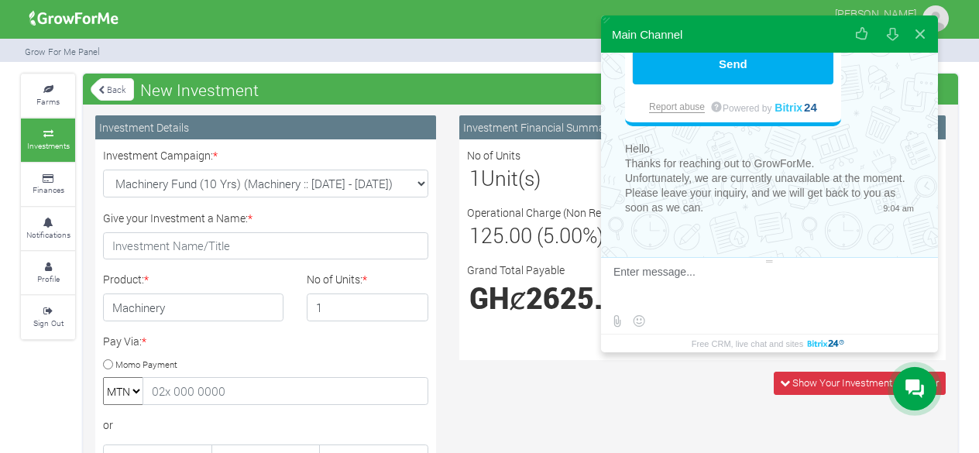
click at [972, 84] on div "Farms Investments Finances Notifications Profile Sign Out Back New Investment" at bounding box center [489, 445] width 979 height 742
click at [922, 38] on button at bounding box center [921, 33] width 28 height 37
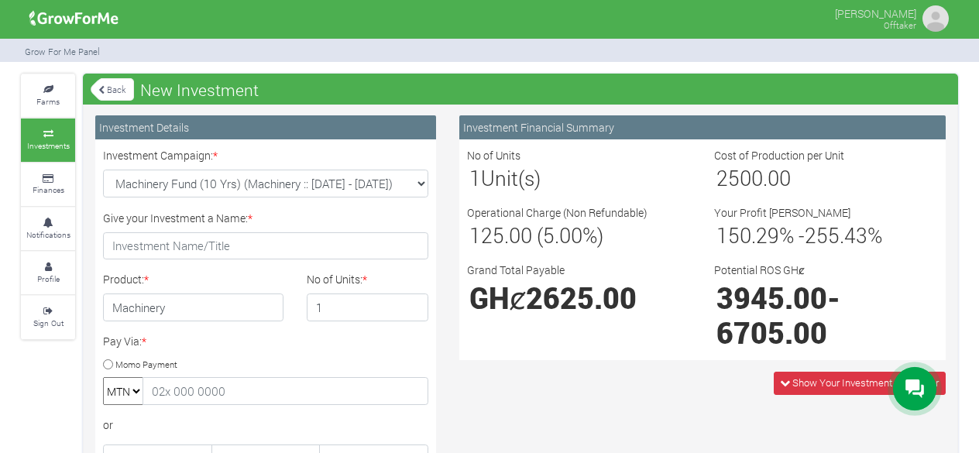
scroll to position [40, 0]
click at [46, 179] on icon at bounding box center [48, 179] width 46 height 8
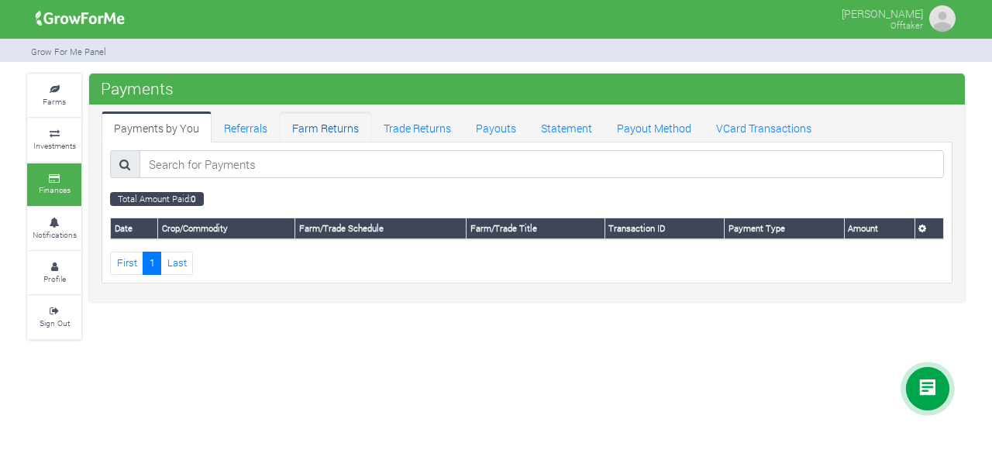
click at [315, 125] on link "Farm Returns" at bounding box center [325, 127] width 91 height 31
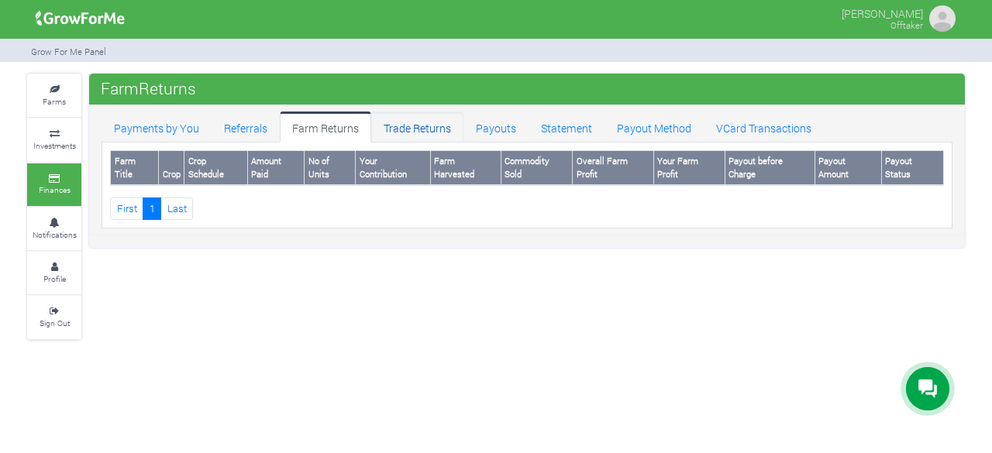
click at [401, 114] on link "Trade Returns" at bounding box center [417, 127] width 92 height 31
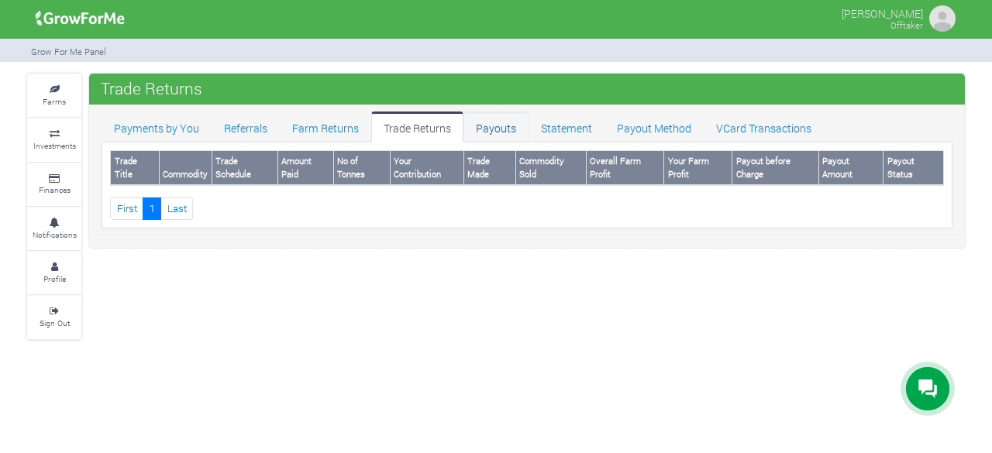
click at [496, 126] on link "Payouts" at bounding box center [495, 127] width 65 height 31
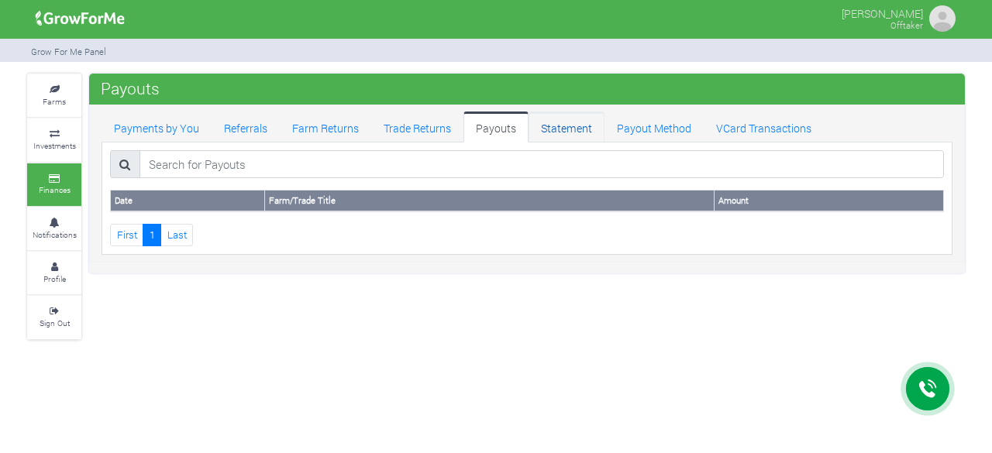
click at [584, 123] on link "Statement" at bounding box center [566, 127] width 76 height 31
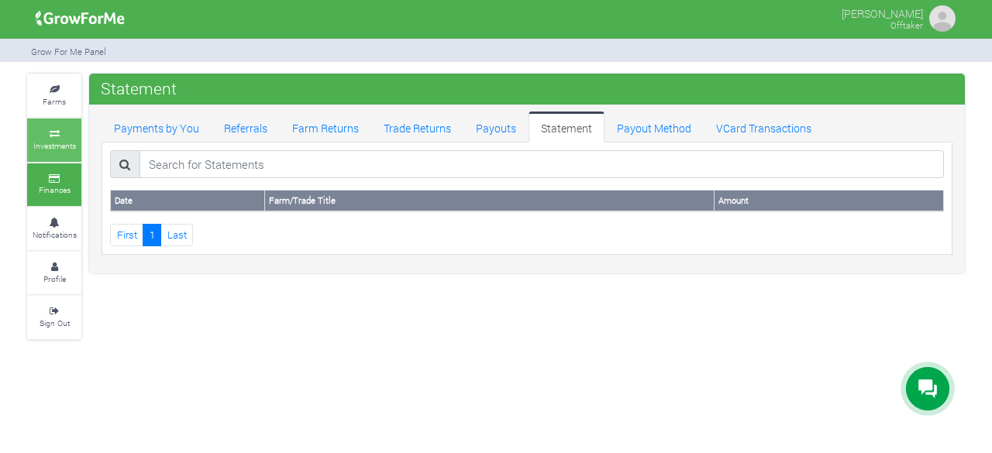
click at [64, 128] on link "Investments" at bounding box center [54, 140] width 54 height 43
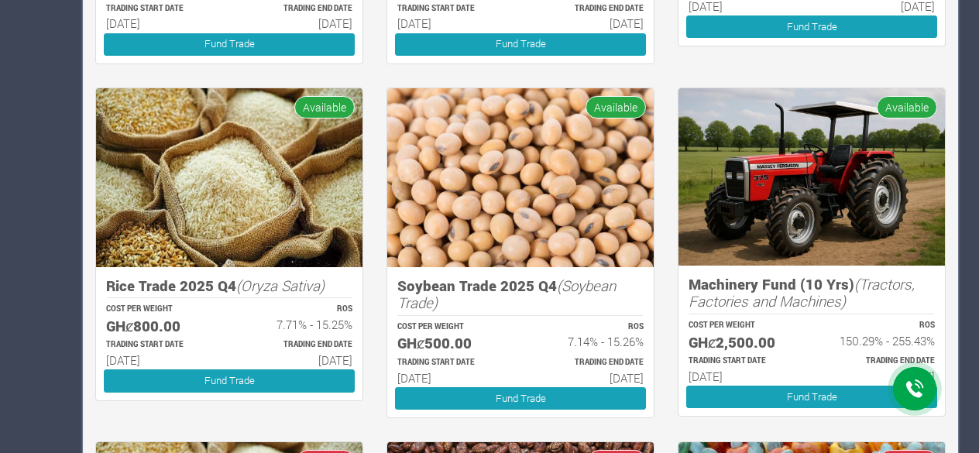
scroll to position [589, 0]
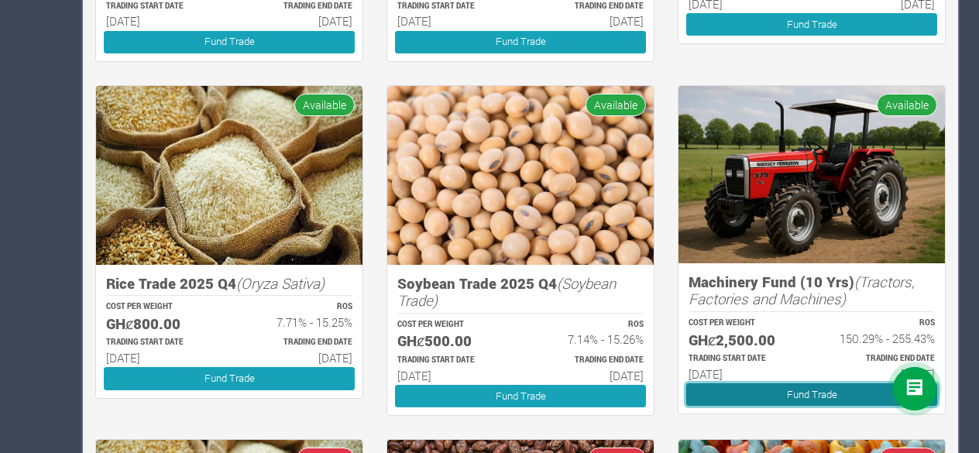
click at [812, 387] on link "Fund Trade" at bounding box center [812, 395] width 251 height 22
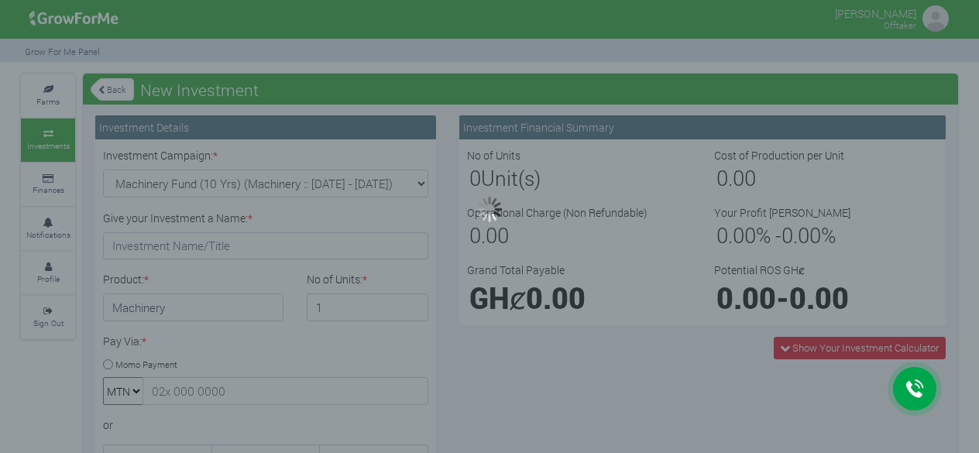
type input "1"
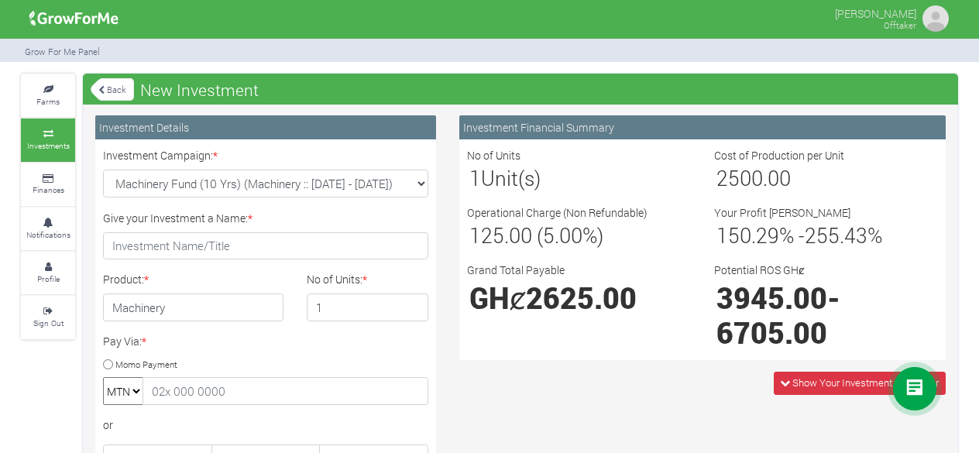
click at [105, 83] on link "Back" at bounding box center [112, 90] width 43 height 26
